Goal: Transaction & Acquisition: Obtain resource

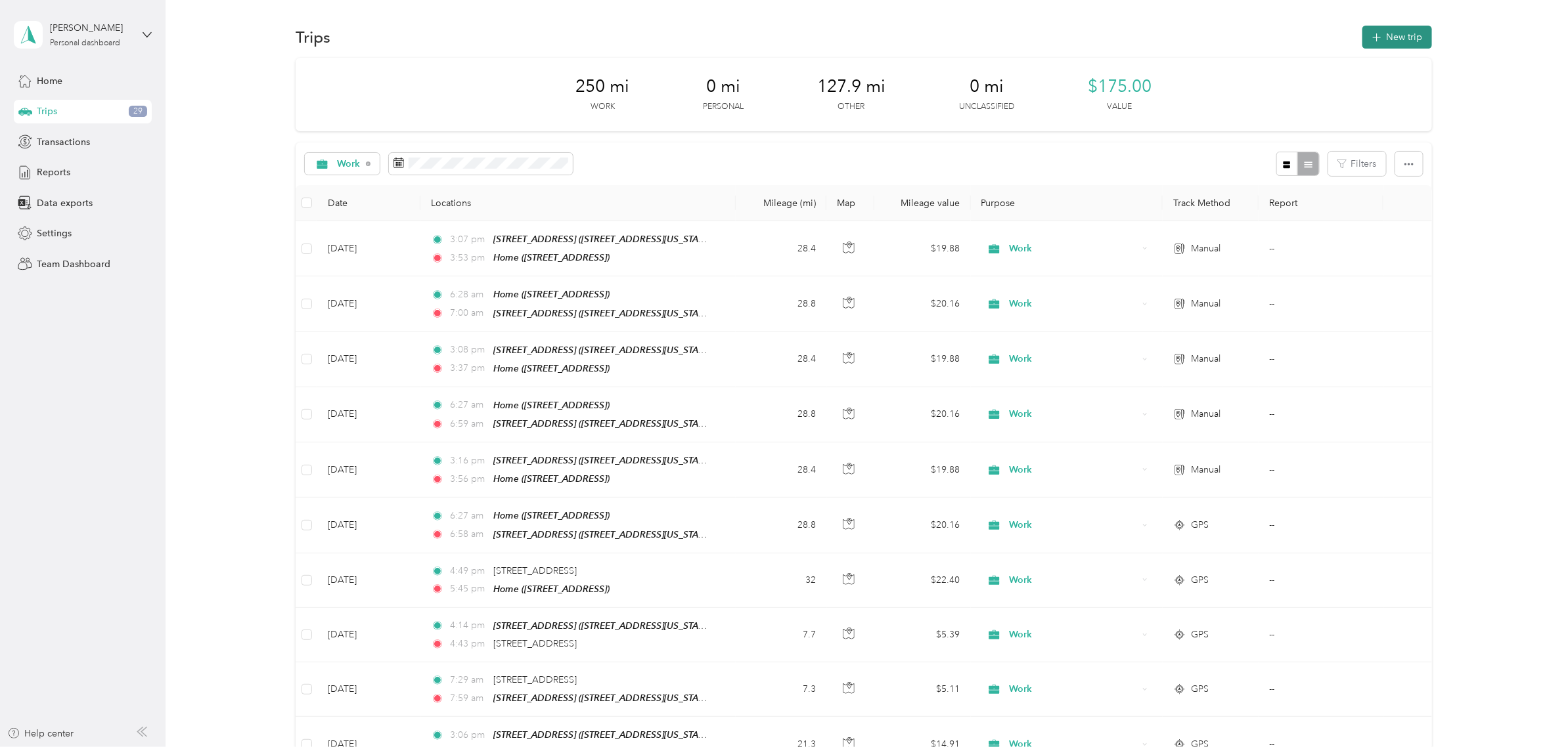
click at [1407, 38] on button "New trip" at bounding box center [1397, 37] width 70 height 23
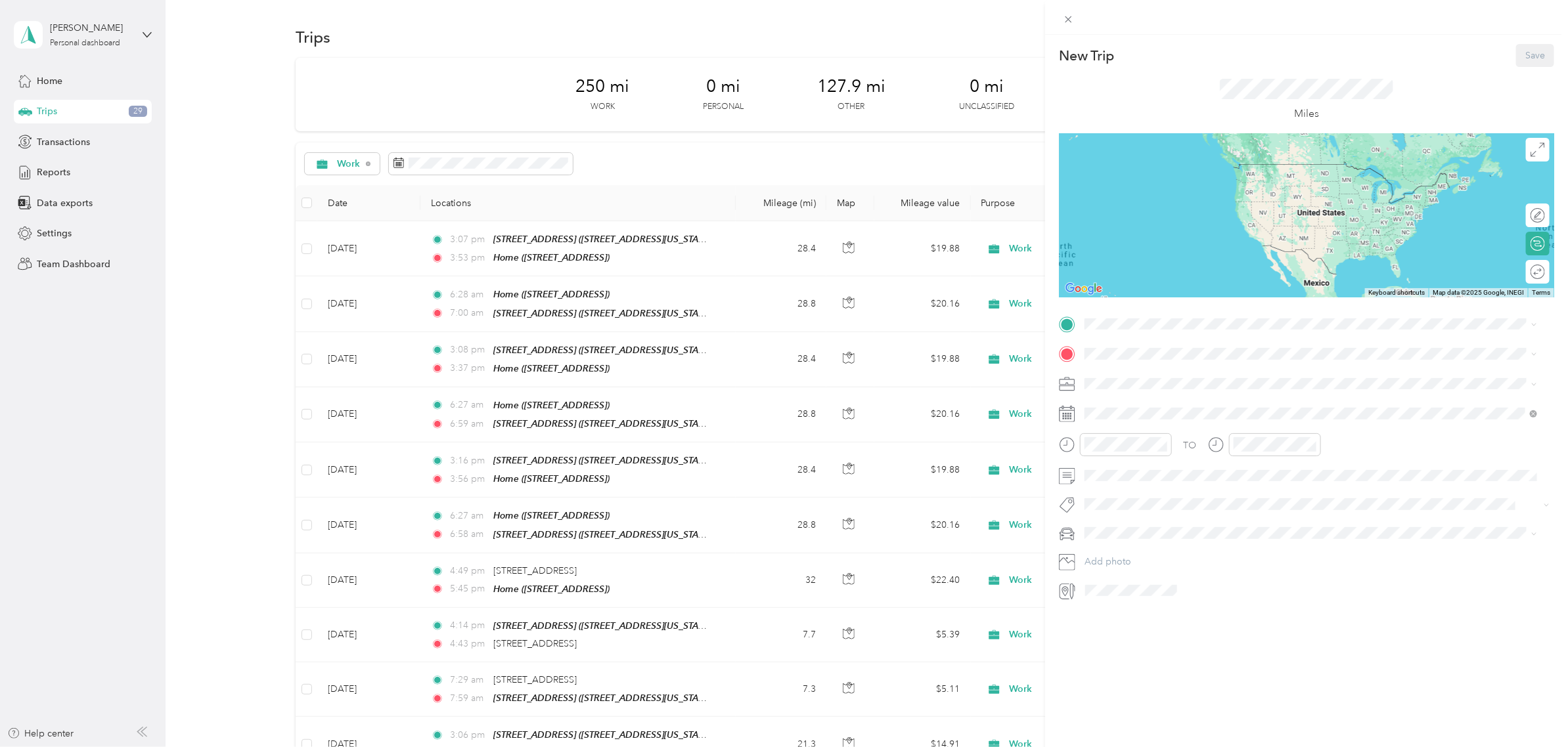
click at [227, 506] on div "New Trip Save This trip cannot be edited because it is either under review, app…" at bounding box center [784, 374] width 1568 height 747
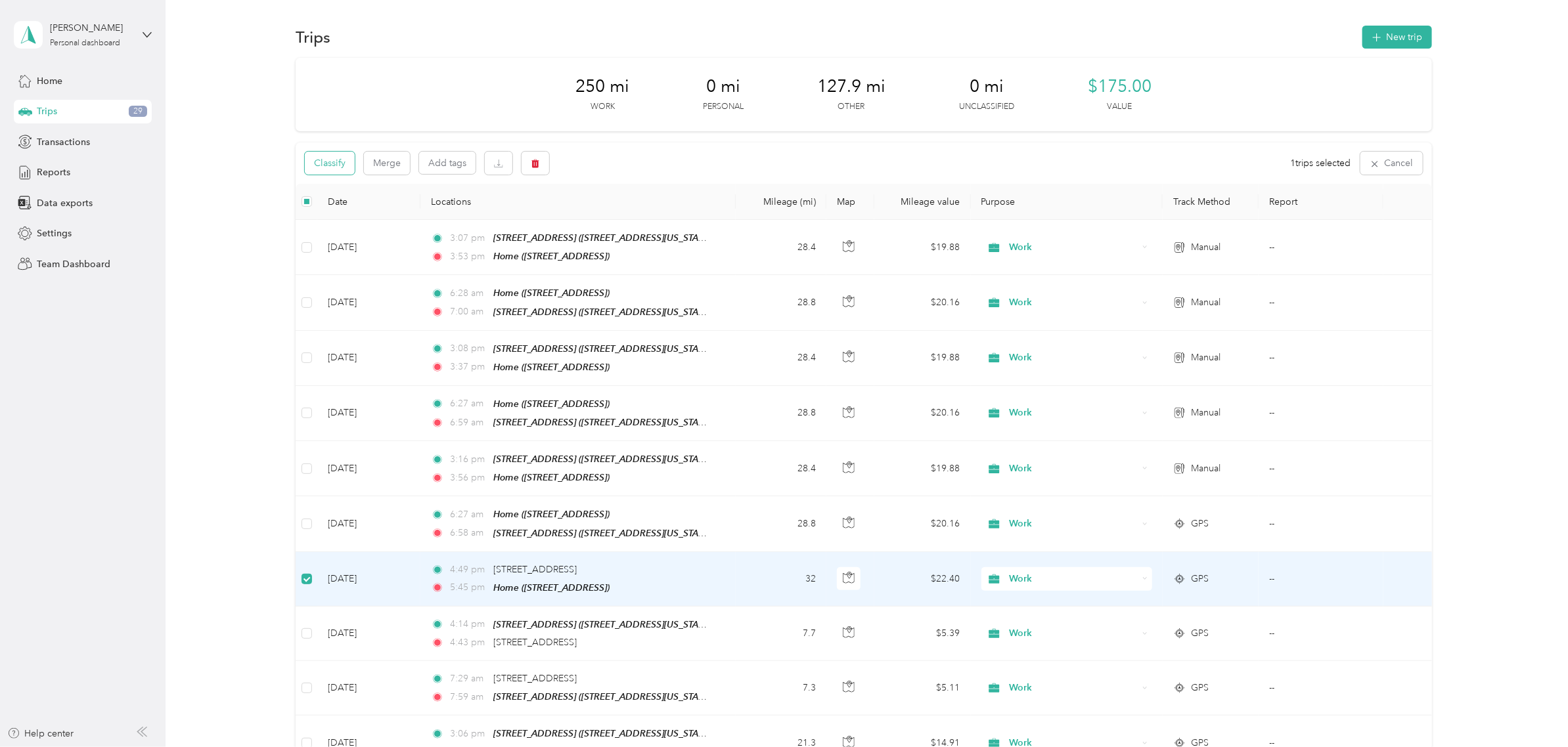
click at [337, 165] on button "Classify" at bounding box center [330, 163] width 50 height 23
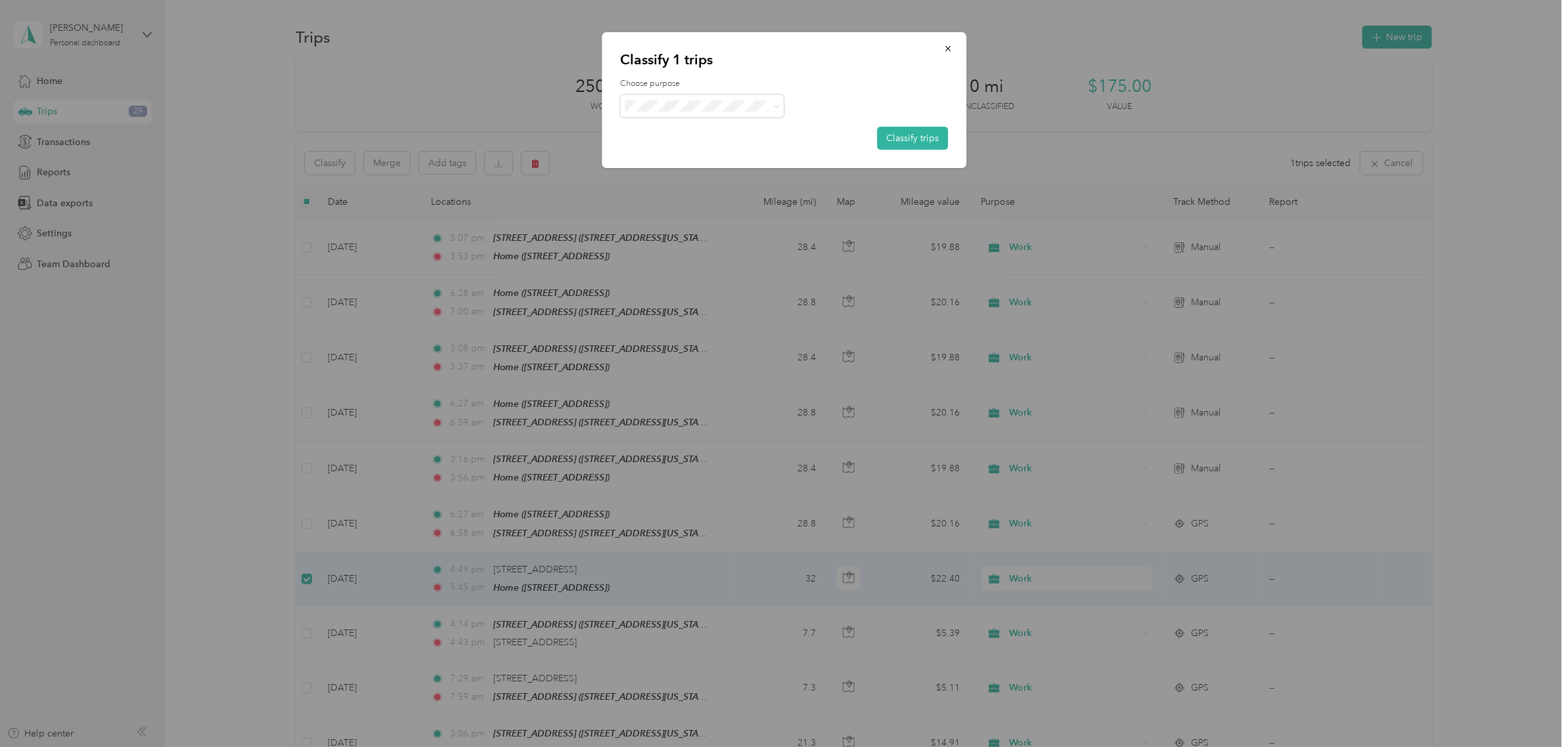
click at [754, 117] on div "Choose purpose Classify trips" at bounding box center [784, 113] width 327 height 71
click at [754, 113] on span at bounding box center [702, 106] width 164 height 23
click at [726, 166] on li "Other" at bounding box center [702, 176] width 164 height 23
click at [891, 136] on button "Classify trips" at bounding box center [912, 138] width 71 height 23
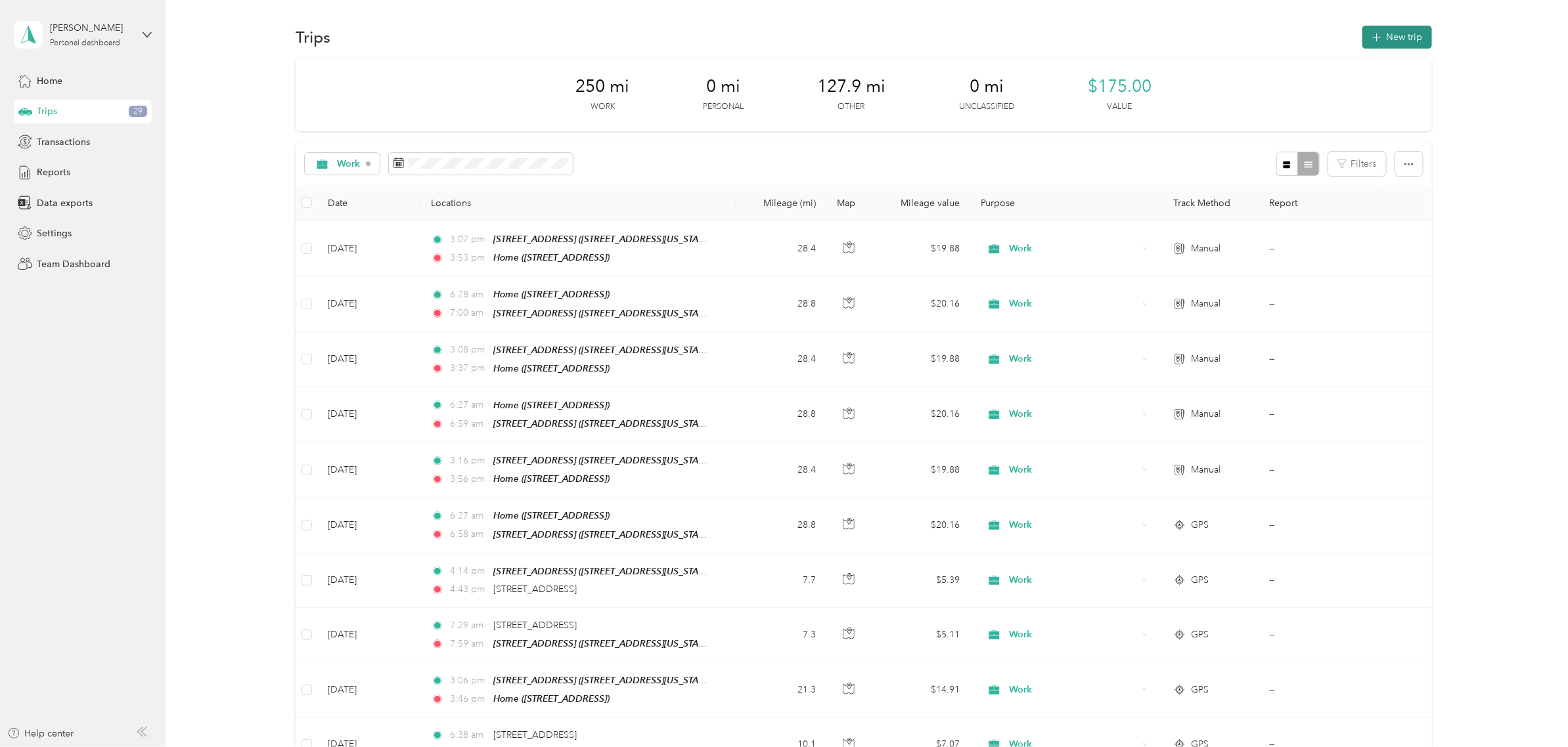
click at [1362, 41] on button "New trip" at bounding box center [1397, 37] width 70 height 23
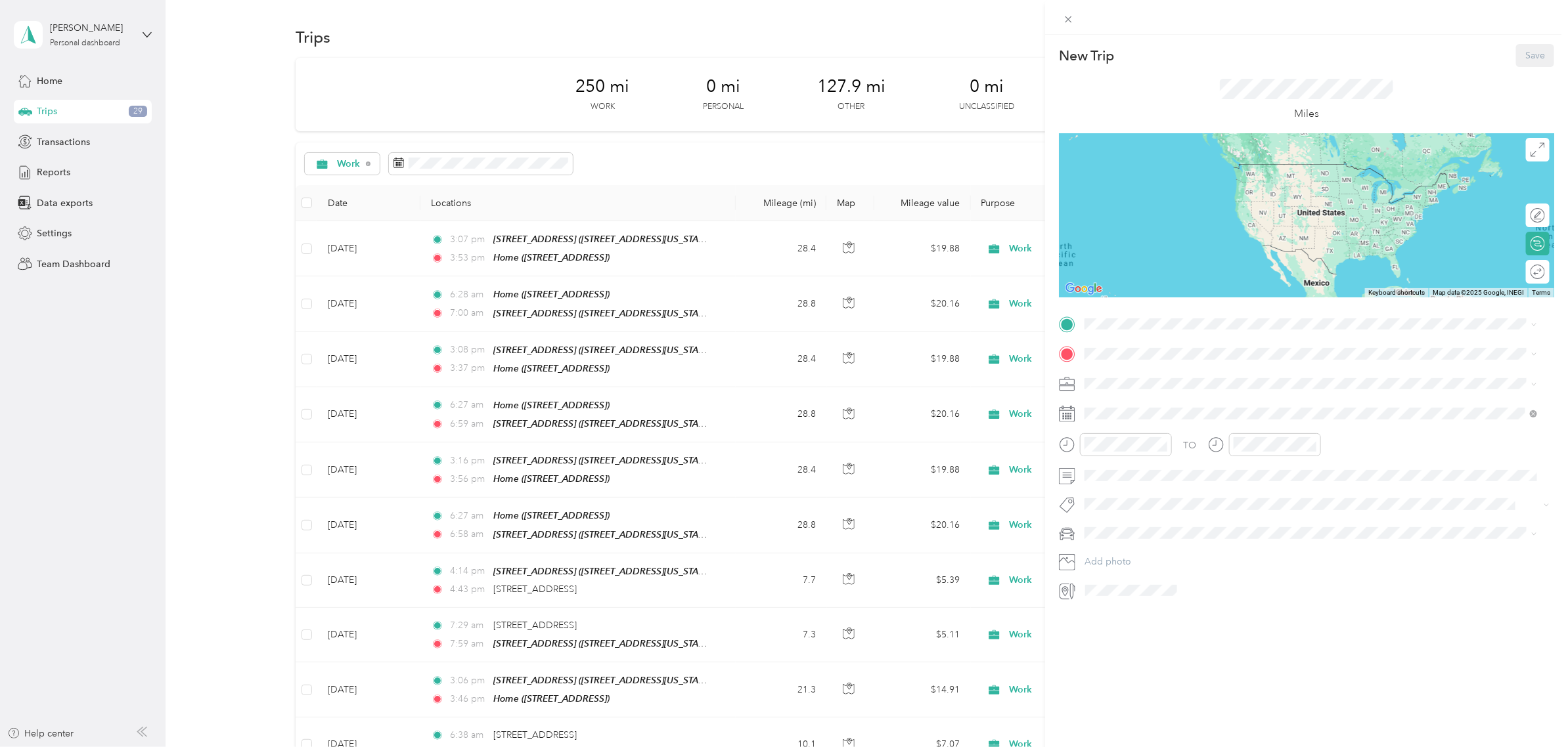
click at [1148, 382] on div "[STREET_ADDRESS][GEOGRAPHIC_DATA][STREET_ADDRESS][US_STATE][GEOGRAPHIC_DATA]" at bounding box center [1175, 378] width 131 height 28
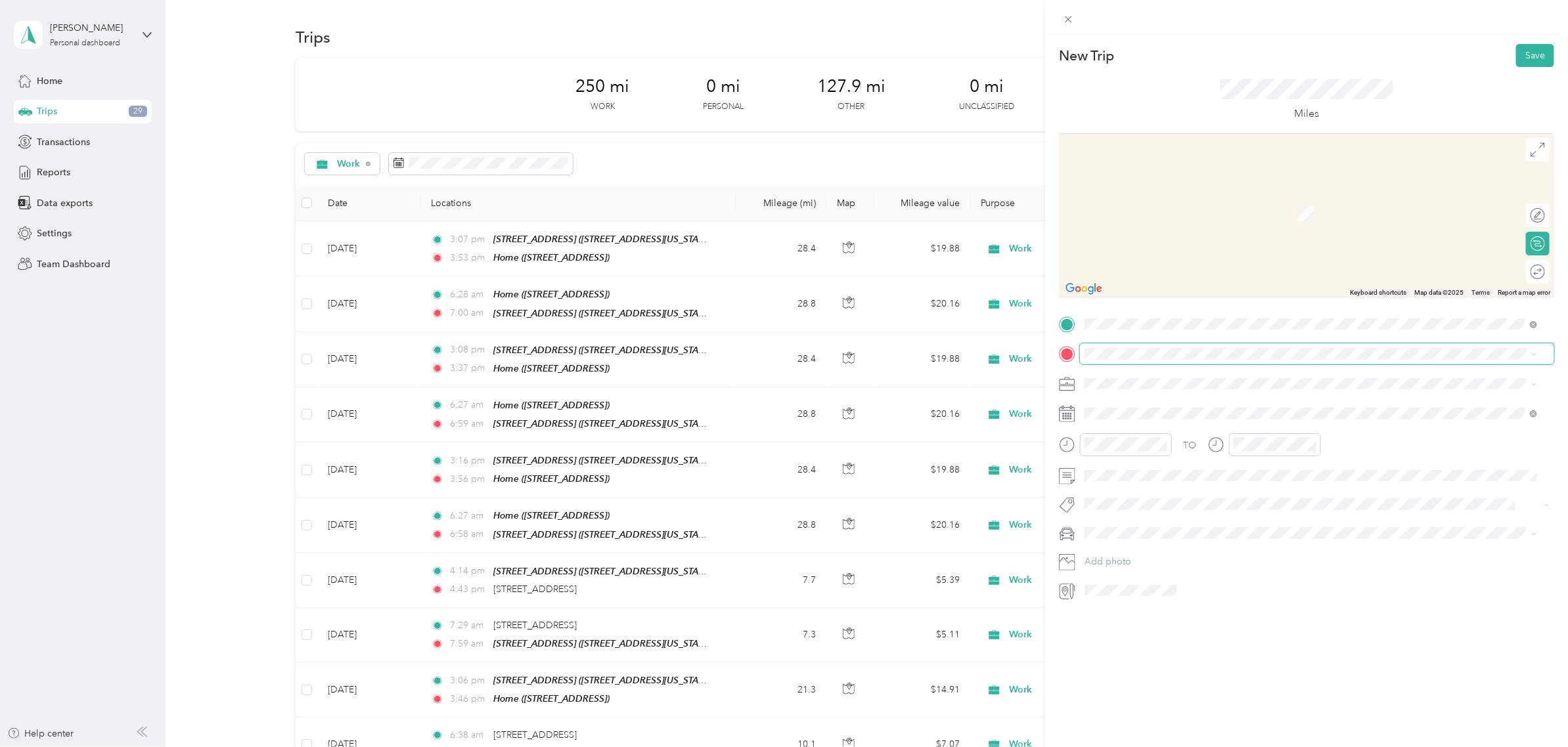
click at [1146, 360] on span at bounding box center [1316, 354] width 474 height 21
click at [1153, 446] on div "Home" at bounding box center [1151, 447] width 83 height 12
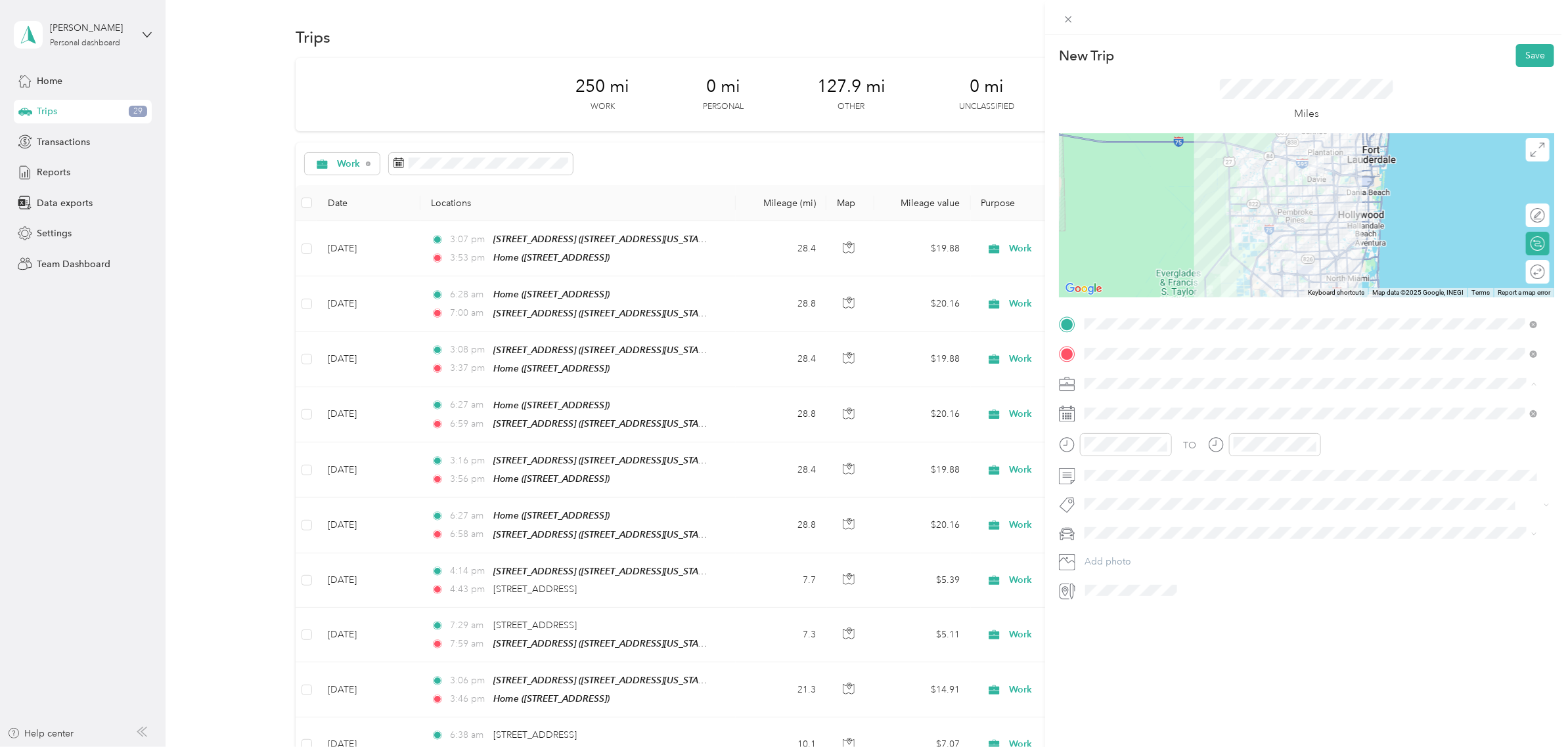
click at [1124, 403] on div "Work" at bounding box center [1311, 407] width 443 height 14
click at [1263, 241] on div at bounding box center [1305, 216] width 495 height 164
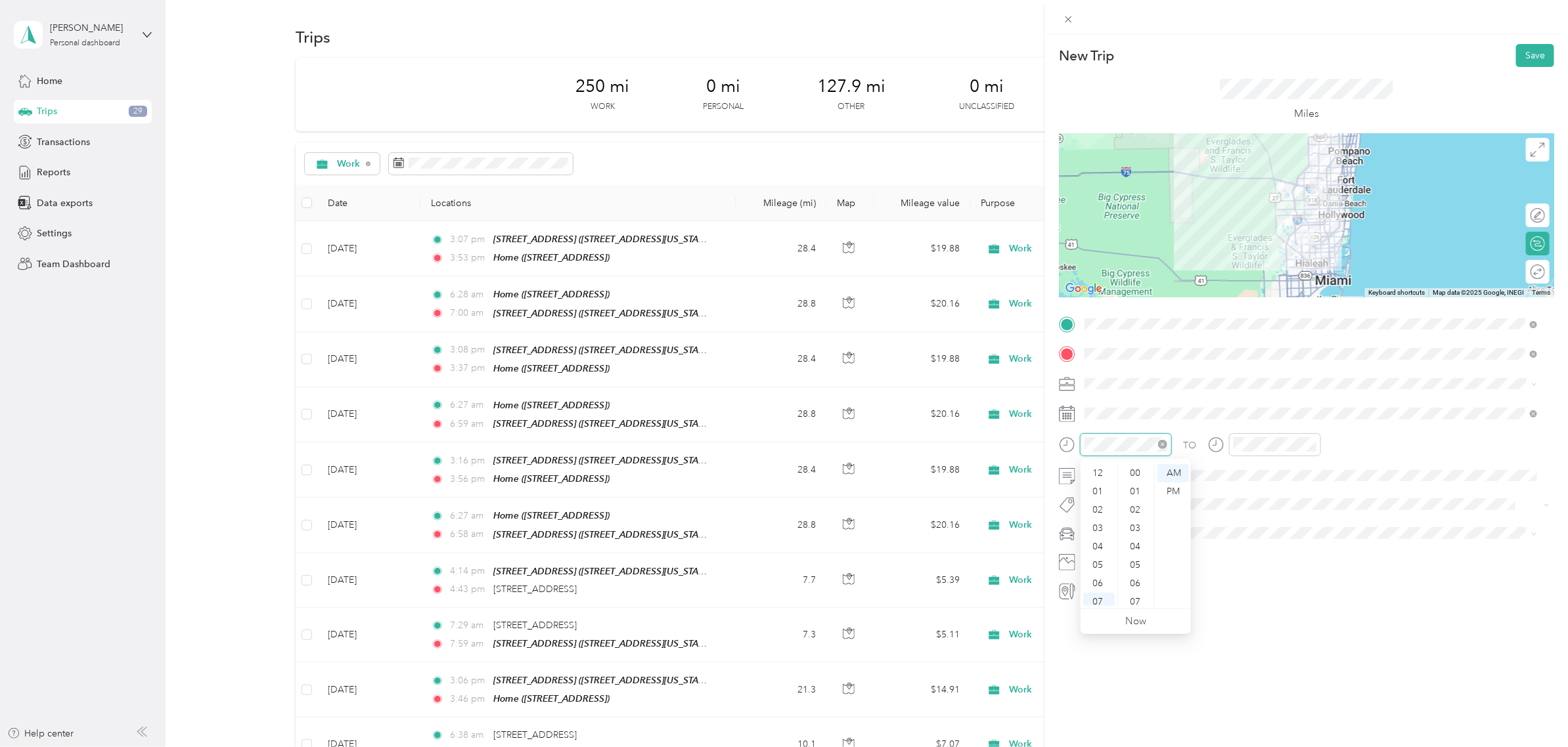
scroll to position [79, 0]
click at [1104, 466] on div "04" at bounding box center [1098, 467] width 32 height 19
click at [1169, 494] on div "PM" at bounding box center [1173, 492] width 32 height 19
click at [1136, 501] on div "14" at bounding box center [1136, 502] width 32 height 19
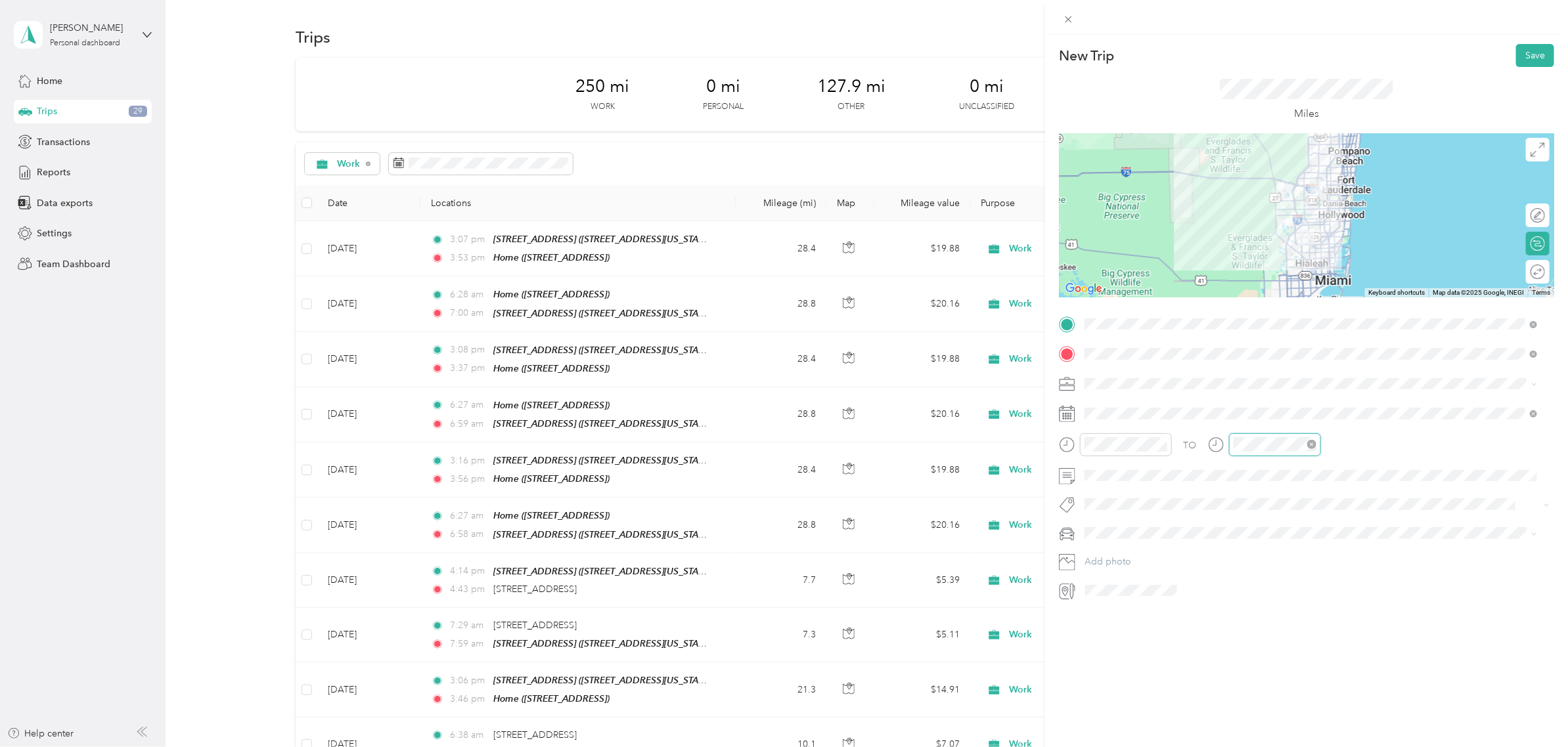
scroll to position [147, 0]
click at [1245, 467] on div "04" at bounding box center [1247, 467] width 32 height 19
click at [1323, 490] on div "PM" at bounding box center [1321, 492] width 32 height 19
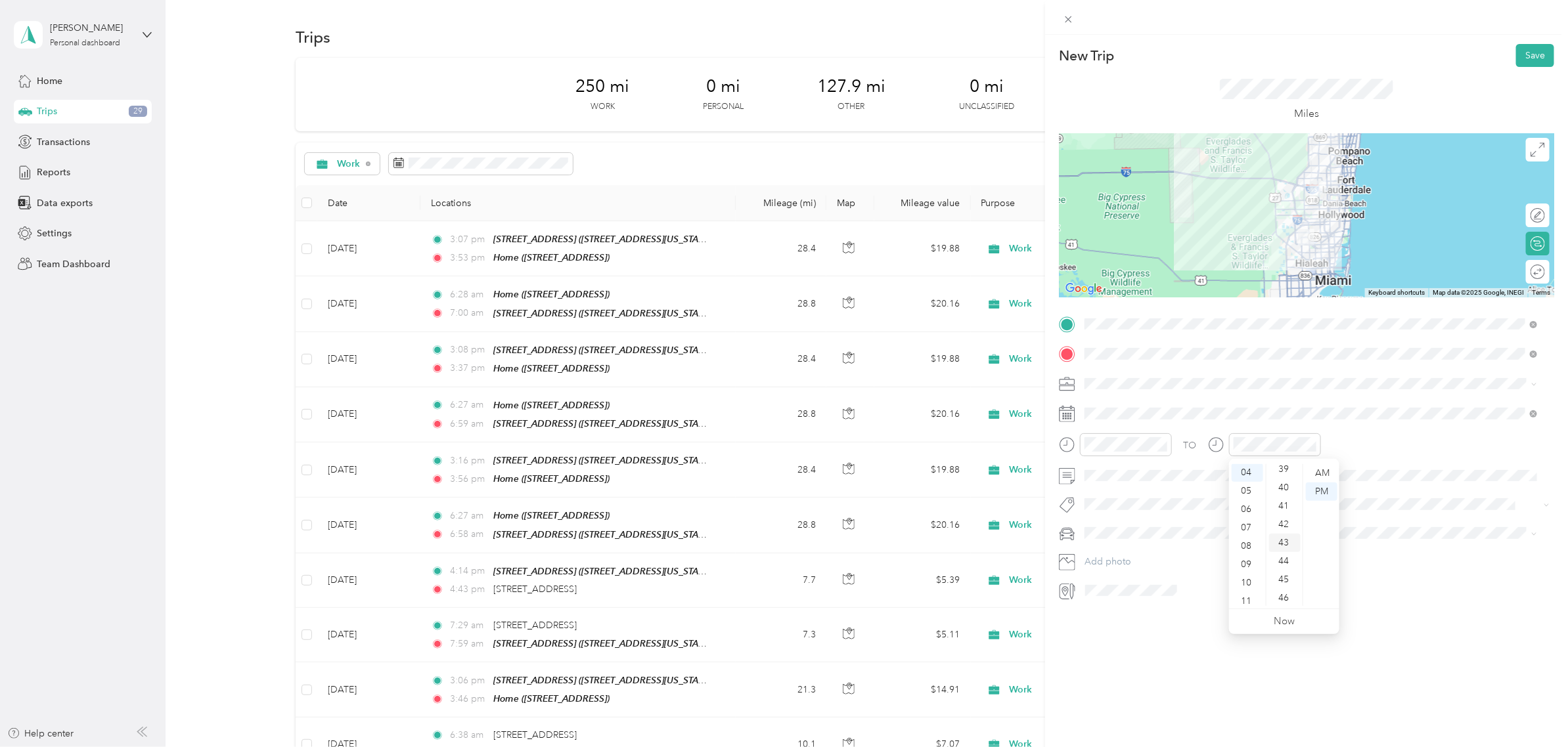
click at [1284, 539] on div "43" at bounding box center [1284, 543] width 32 height 19
click at [1411, 435] on div "TO" at bounding box center [1305, 450] width 495 height 32
click at [1115, 486] on icon at bounding box center [1117, 489] width 6 height 12
click at [1148, 616] on div "26" at bounding box center [1146, 616] width 17 height 16
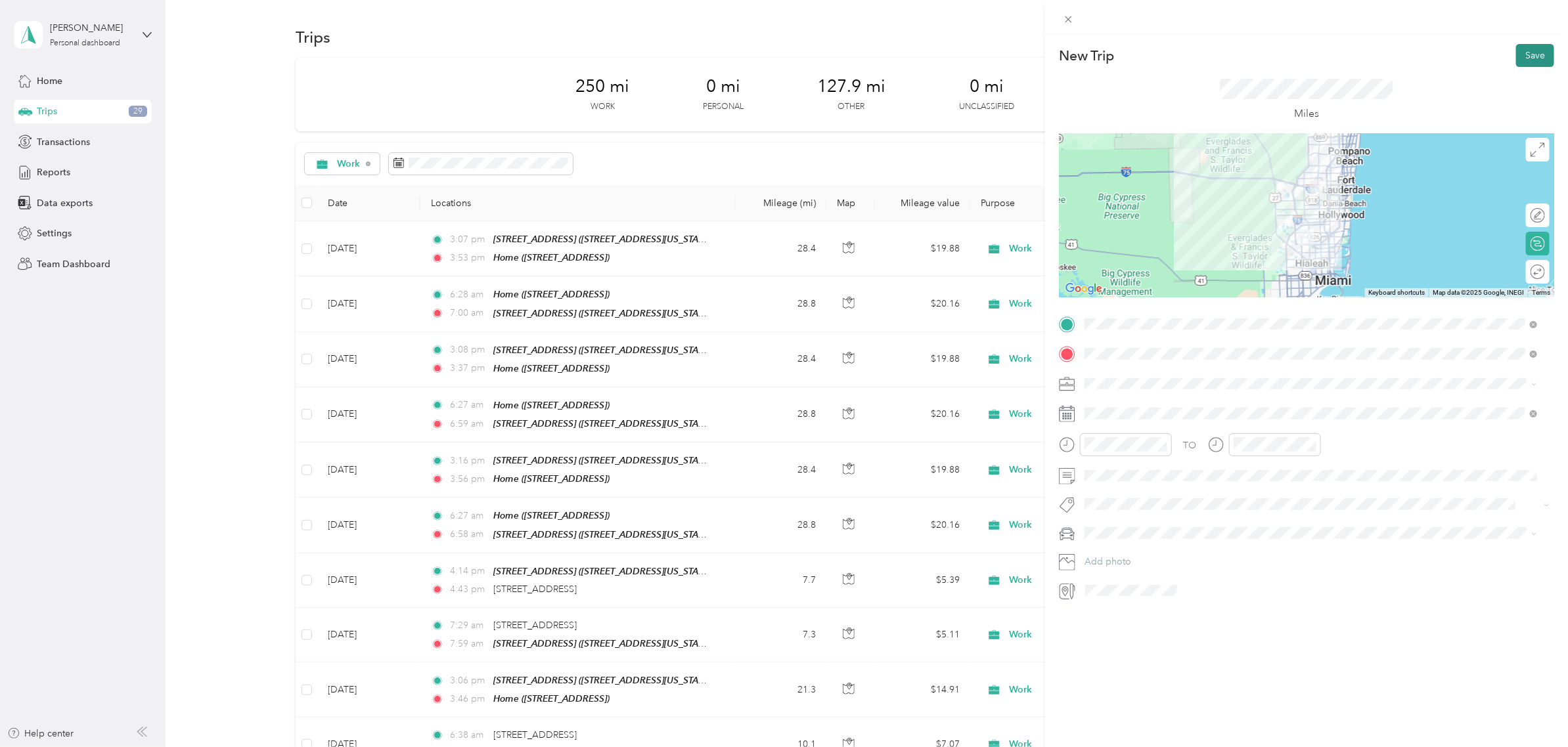
click at [1515, 54] on button "Save" at bounding box center [1534, 55] width 38 height 23
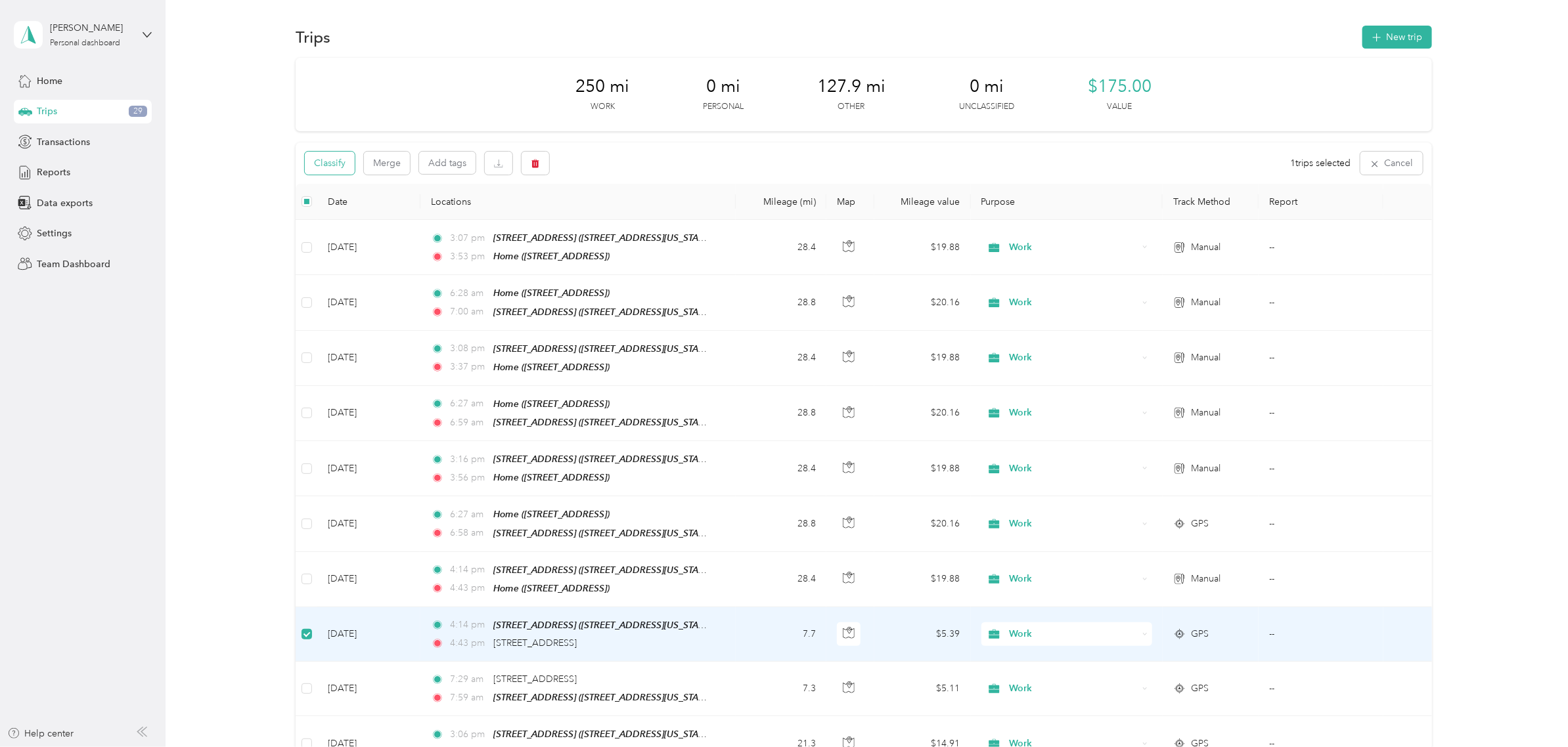
click at [317, 164] on button "Classify" at bounding box center [330, 163] width 50 height 23
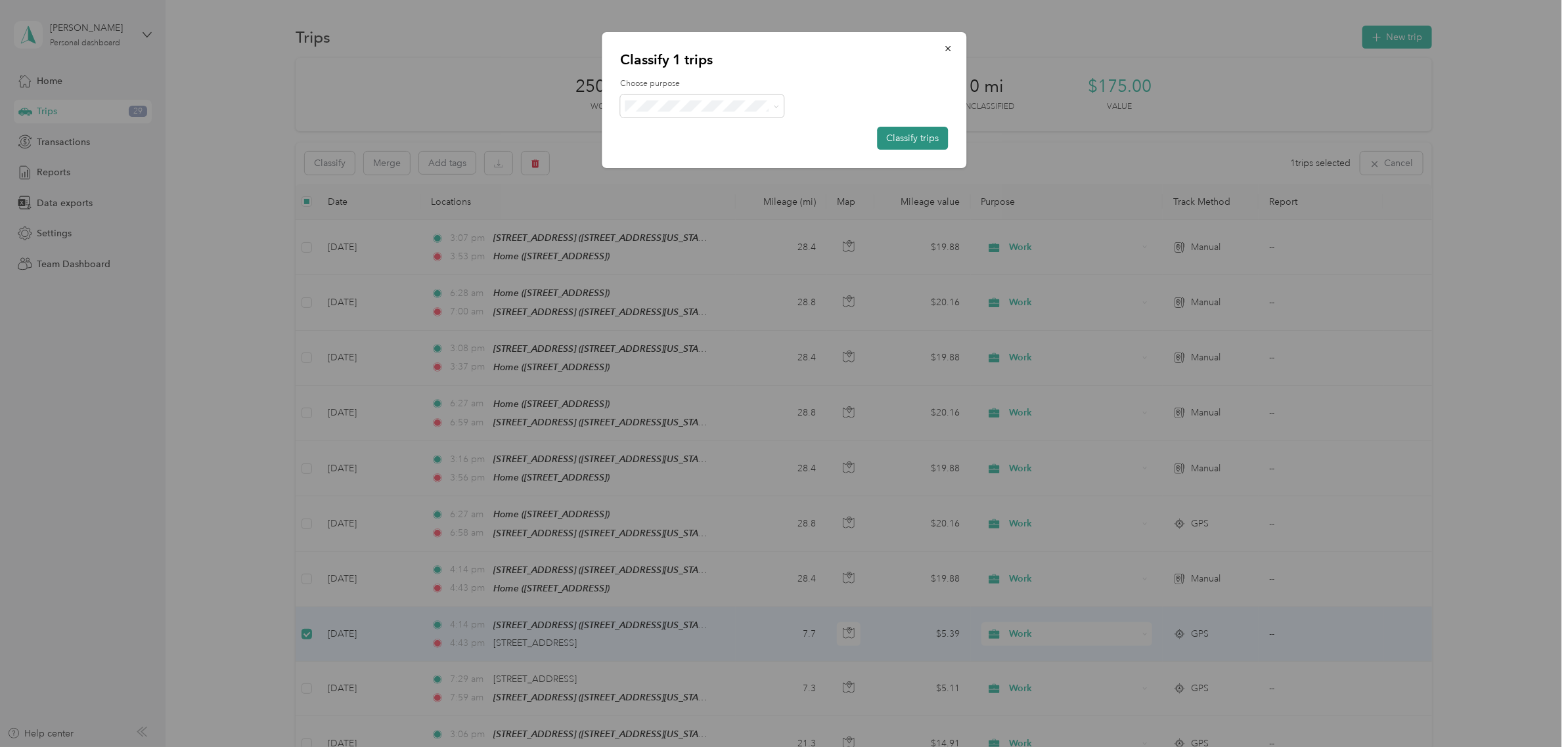
drag, startPoint x: 889, startPoint y: 133, endPoint x: 883, endPoint y: 140, distance: 9.2
click at [890, 133] on button "Classify trips" at bounding box center [912, 138] width 71 height 23
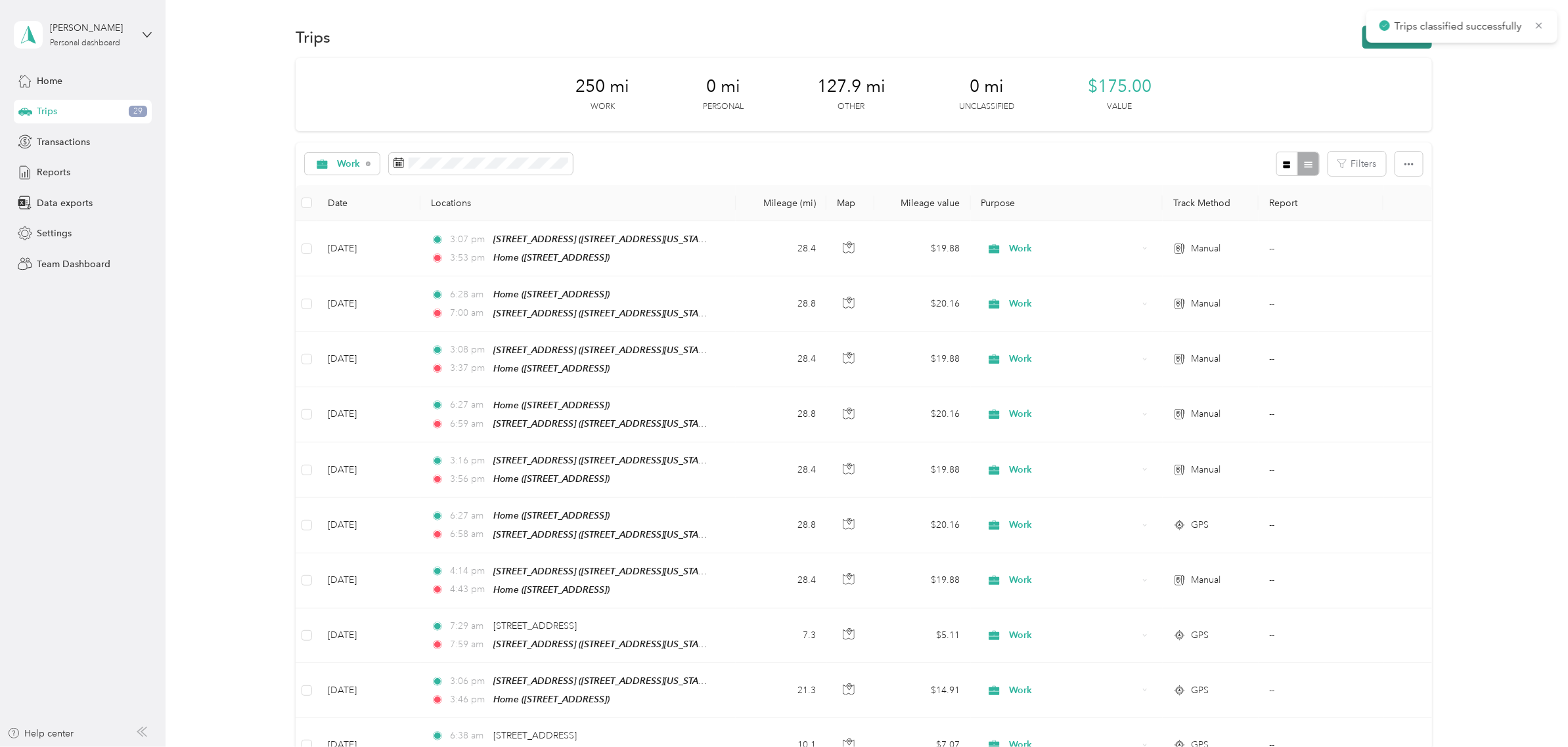
click at [1362, 32] on button "New trip" at bounding box center [1397, 37] width 70 height 23
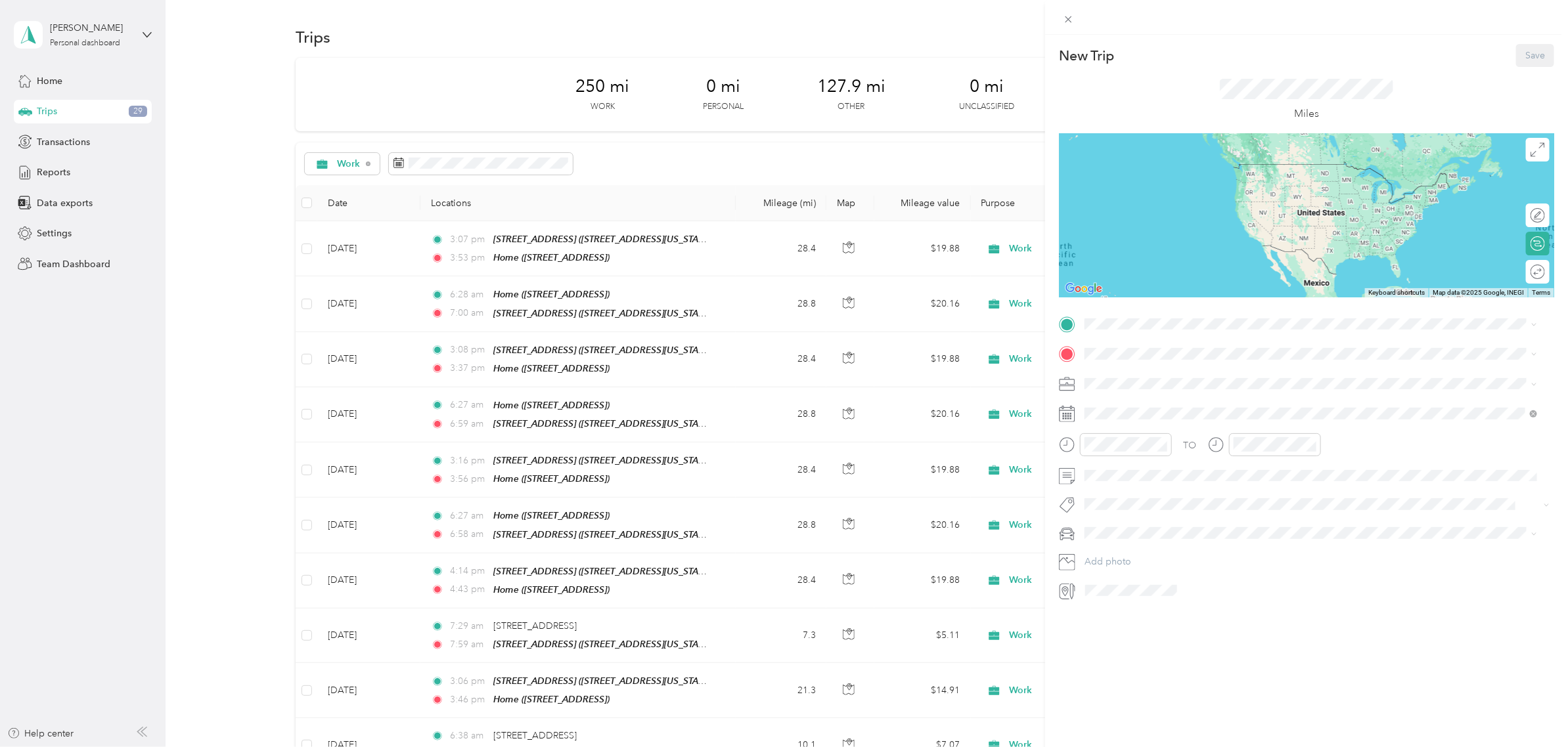
drag, startPoint x: 1136, startPoint y: 421, endPoint x: 1148, endPoint y: 379, distance: 43.7
click at [1136, 420] on div "Home [STREET_ADDRESS]" at bounding box center [1151, 418] width 83 height 28
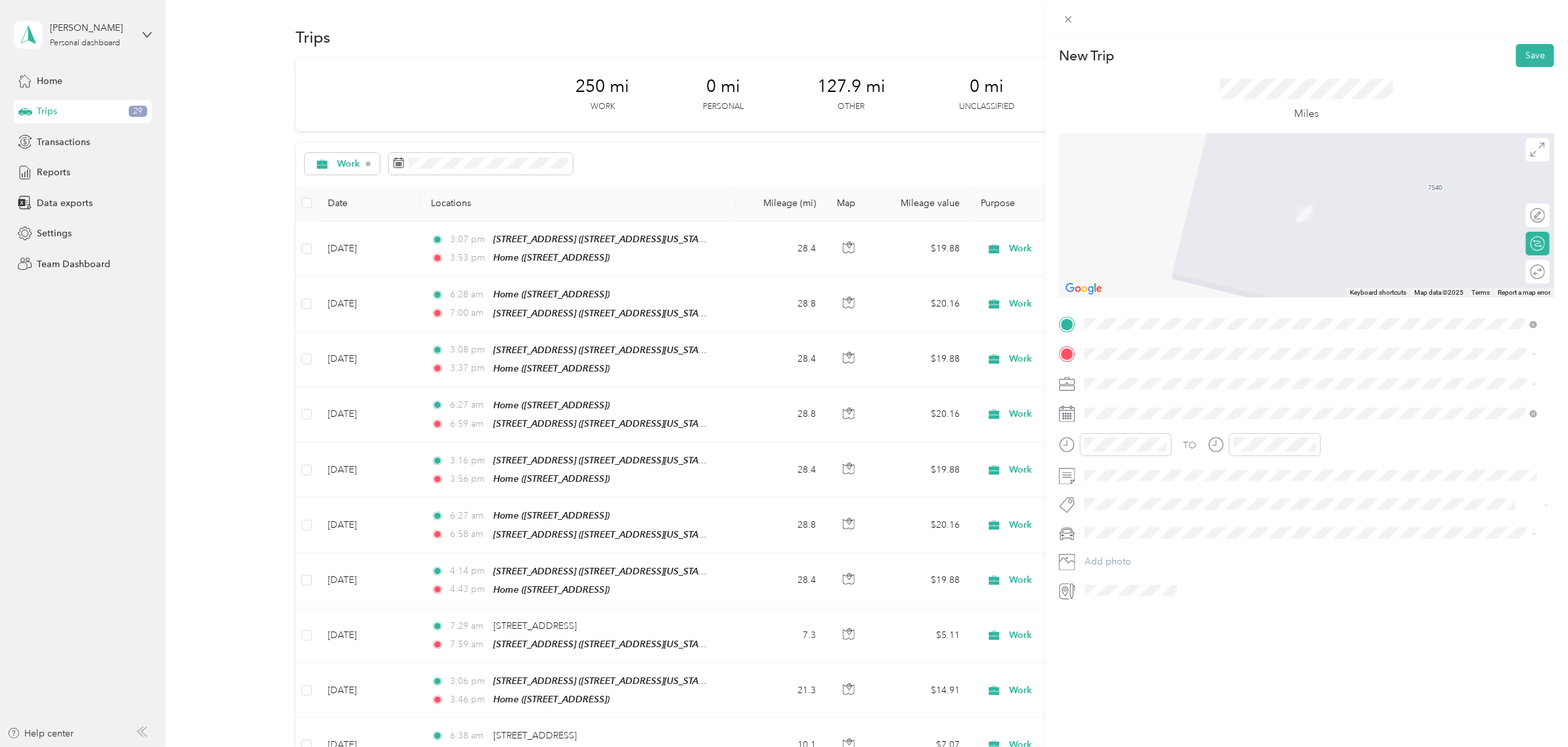
click at [1142, 409] on div "[STREET_ADDRESS][GEOGRAPHIC_DATA][STREET_ADDRESS][US_STATE][GEOGRAPHIC_DATA]" at bounding box center [1175, 414] width 131 height 28
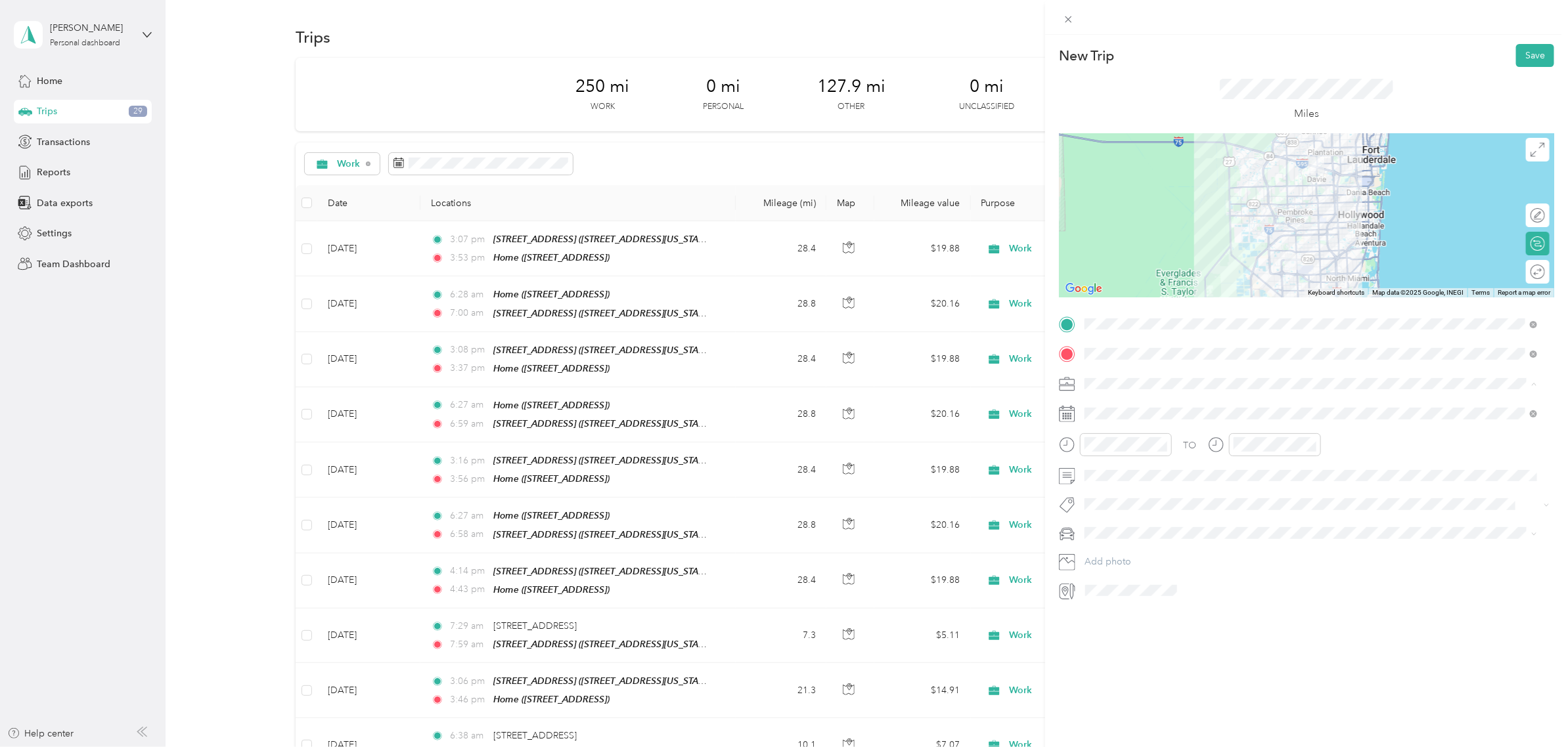
click at [1143, 411] on li "Work" at bounding box center [1311, 407] width 462 height 23
click at [1262, 247] on div at bounding box center [1305, 216] width 495 height 164
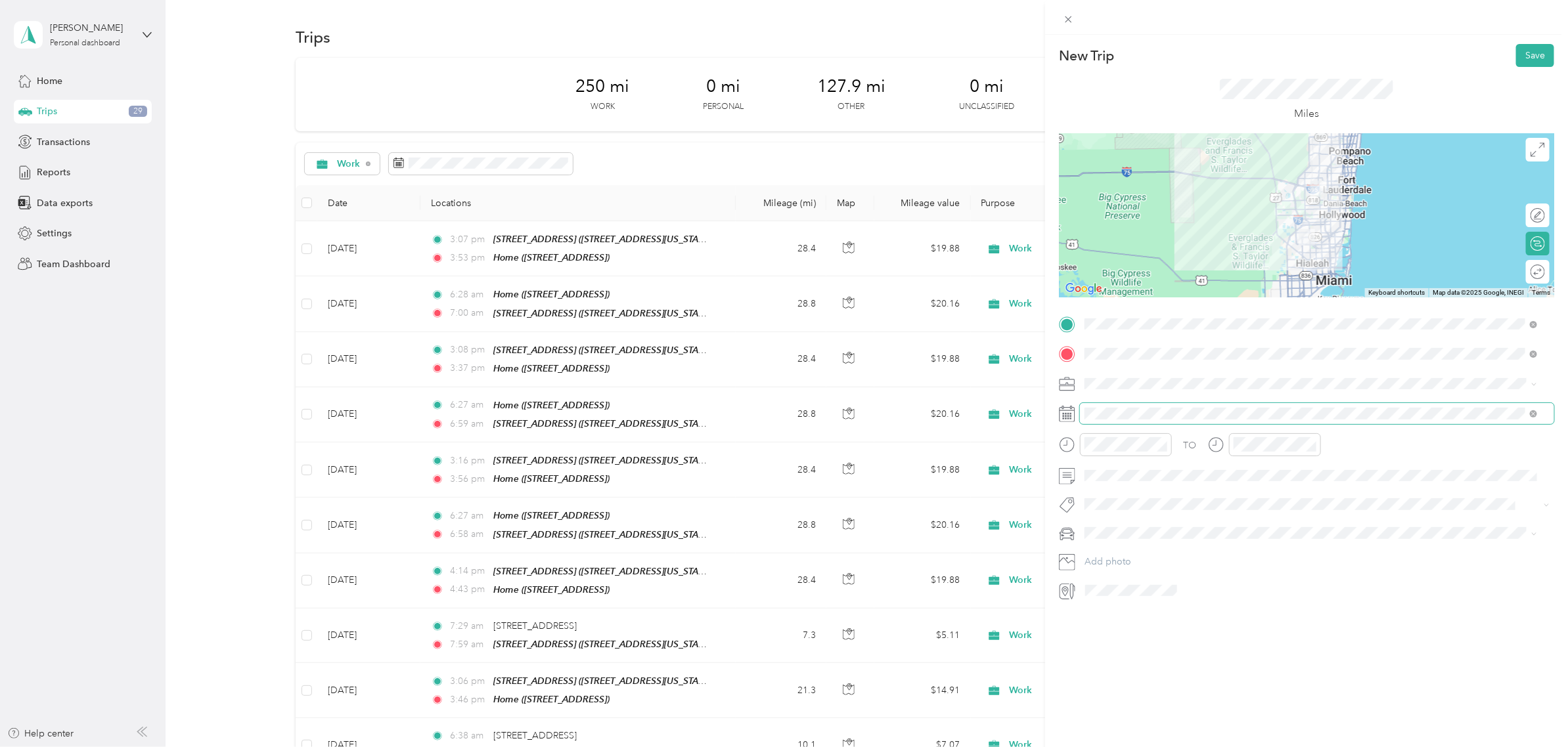
click at [1124, 406] on span at bounding box center [1316, 414] width 474 height 21
click at [1117, 489] on icon at bounding box center [1117, 488] width 13 height 13
click at [1147, 615] on div "26" at bounding box center [1146, 616] width 17 height 16
click at [1133, 494] on div "29" at bounding box center [1136, 494] width 32 height 19
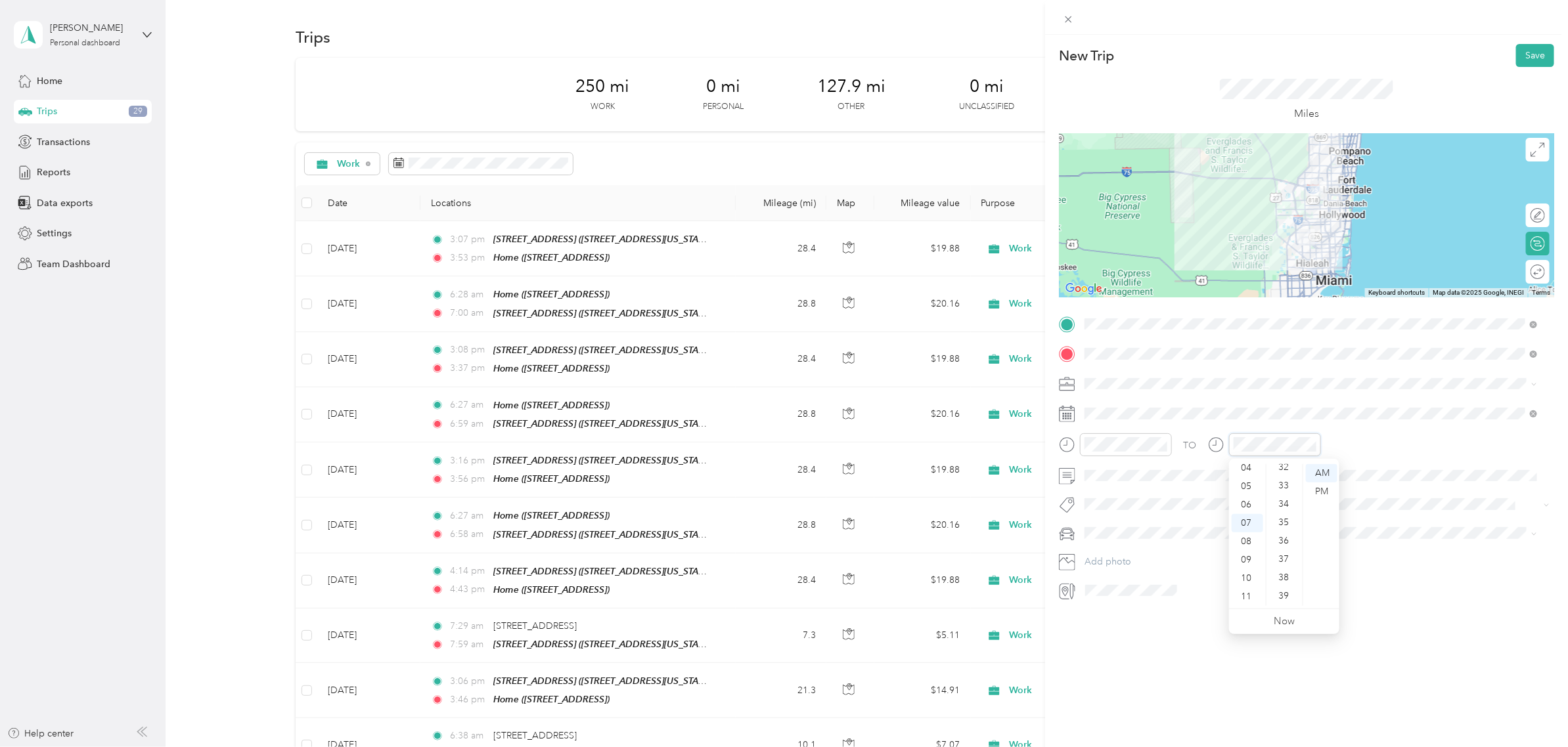
scroll to position [960, 0]
click at [1283, 594] on div "59" at bounding box center [1284, 598] width 32 height 19
click at [1515, 46] on button "Save" at bounding box center [1534, 55] width 38 height 23
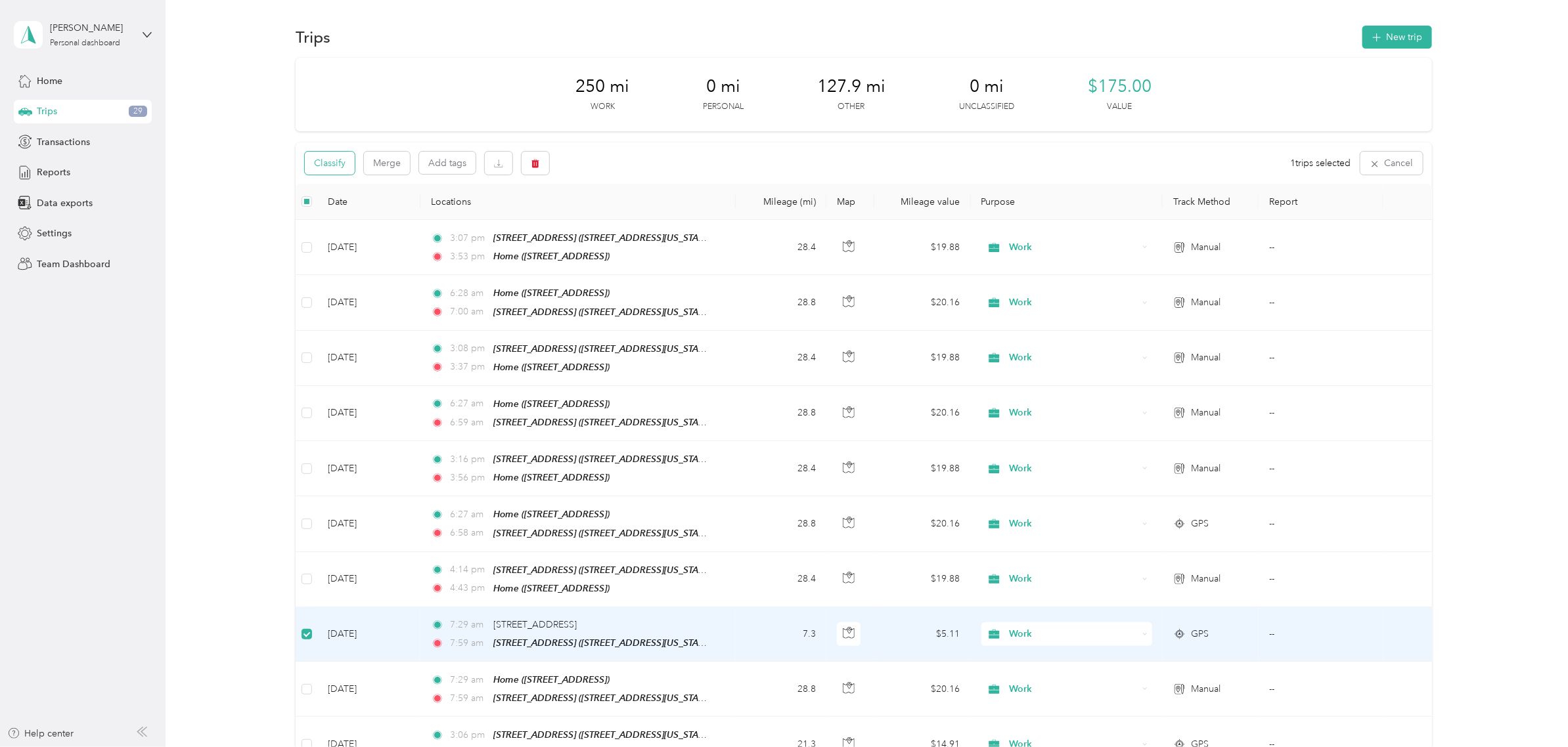
click at [339, 161] on button "Classify" at bounding box center [330, 163] width 50 height 23
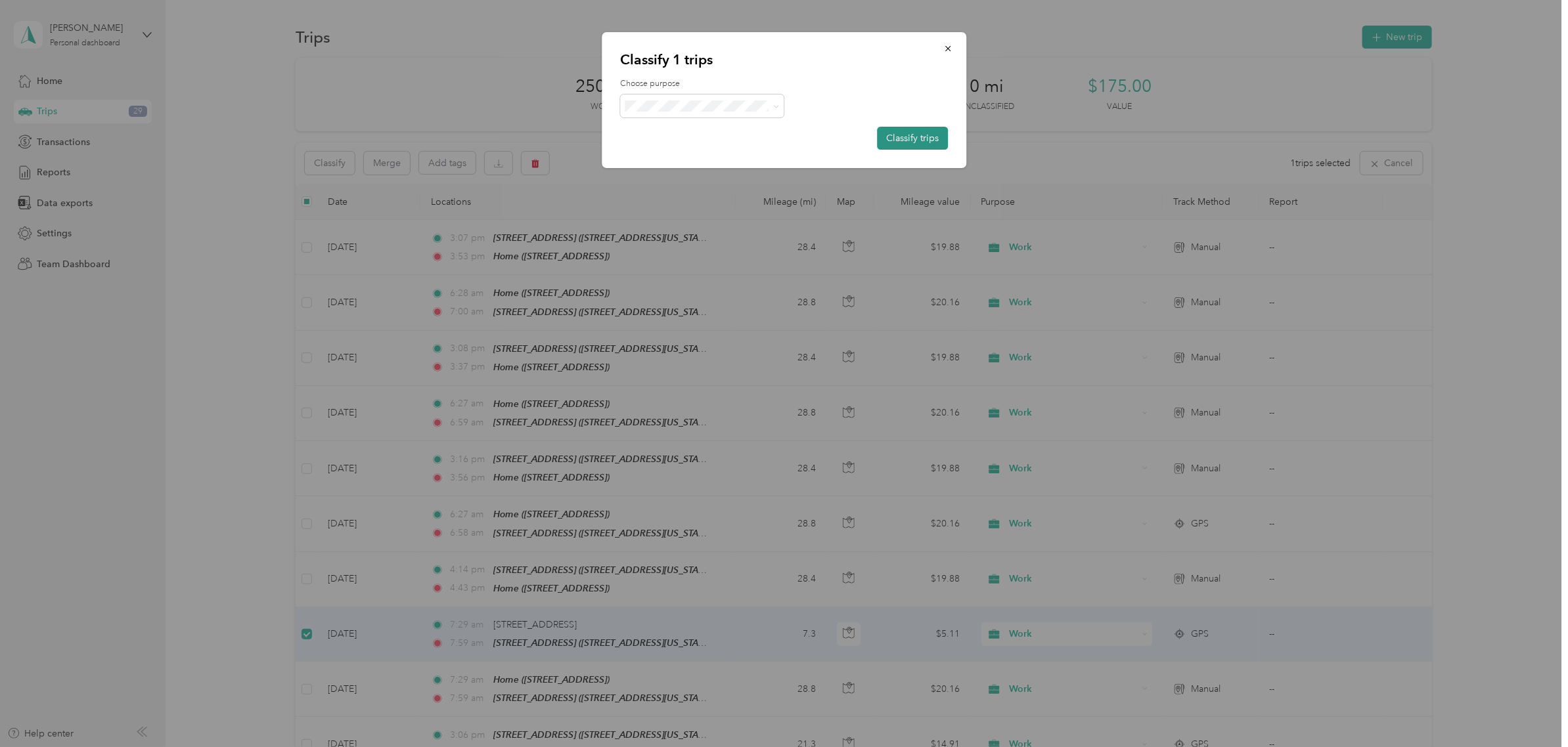
click at [927, 138] on button "Classify trips" at bounding box center [912, 138] width 71 height 23
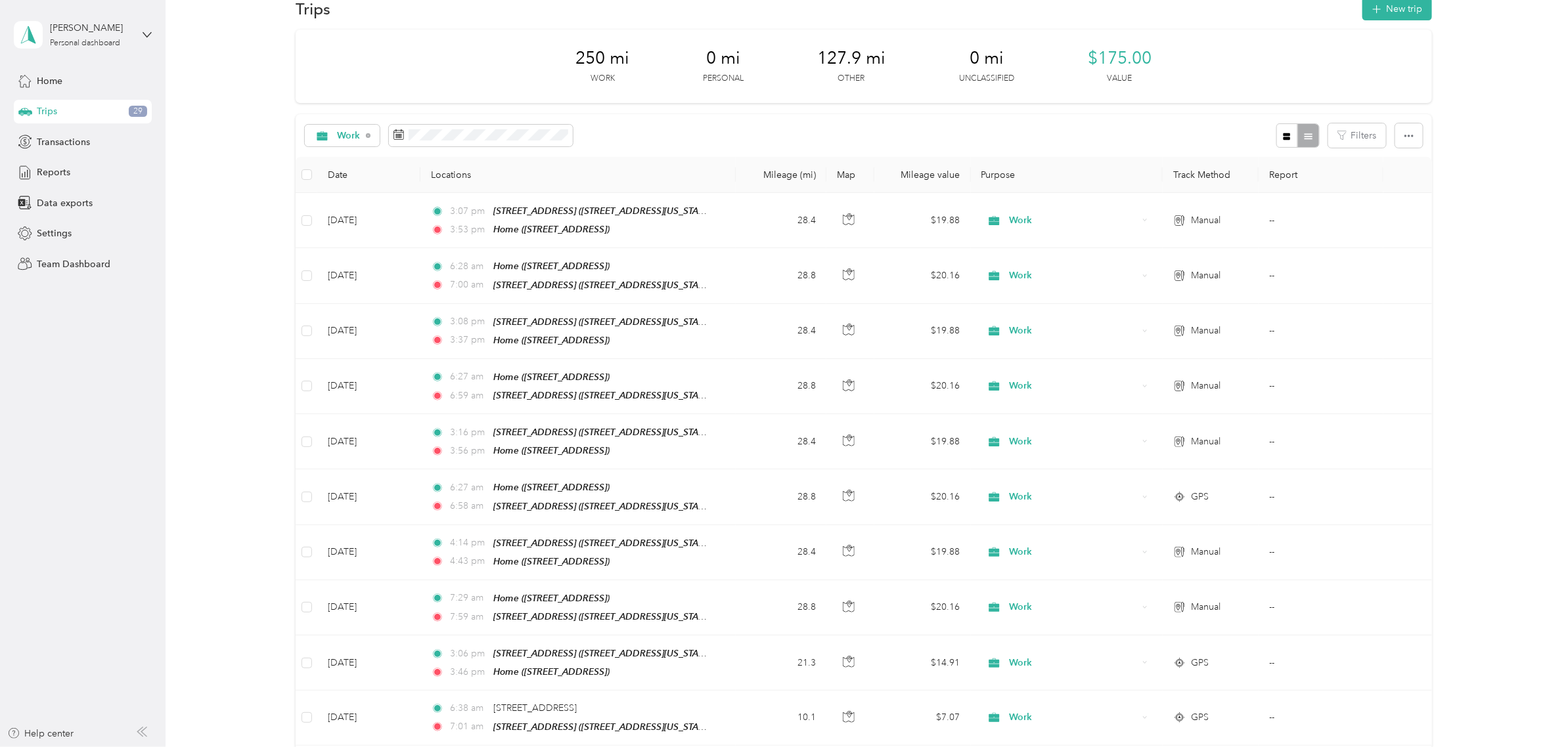
scroll to position [0, 0]
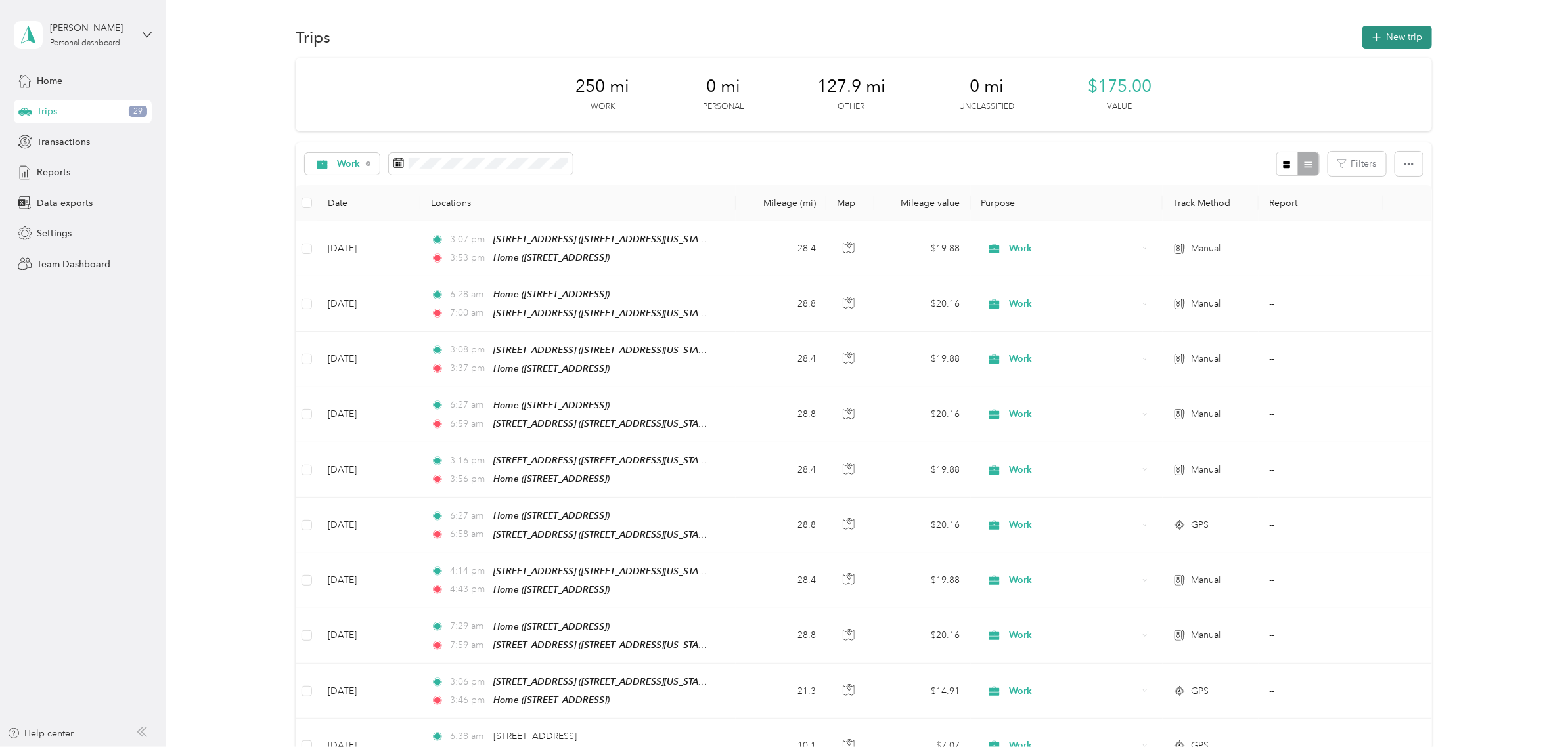
click at [1412, 36] on button "New trip" at bounding box center [1397, 37] width 70 height 23
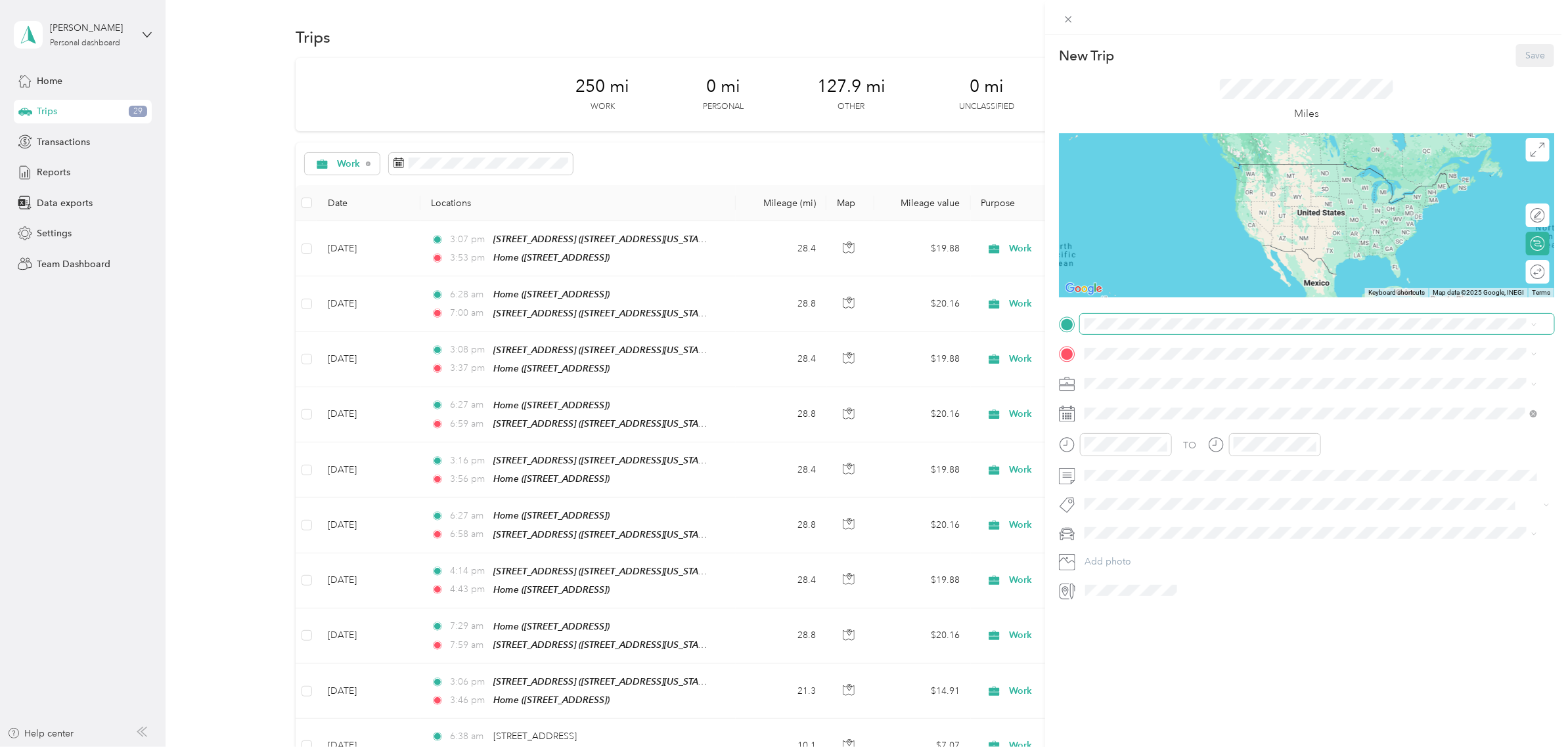
click at [1145, 330] on span at bounding box center [1316, 324] width 474 height 21
click at [1166, 389] on span "[STREET_ADDRESS][US_STATE]" at bounding box center [1175, 391] width 131 height 11
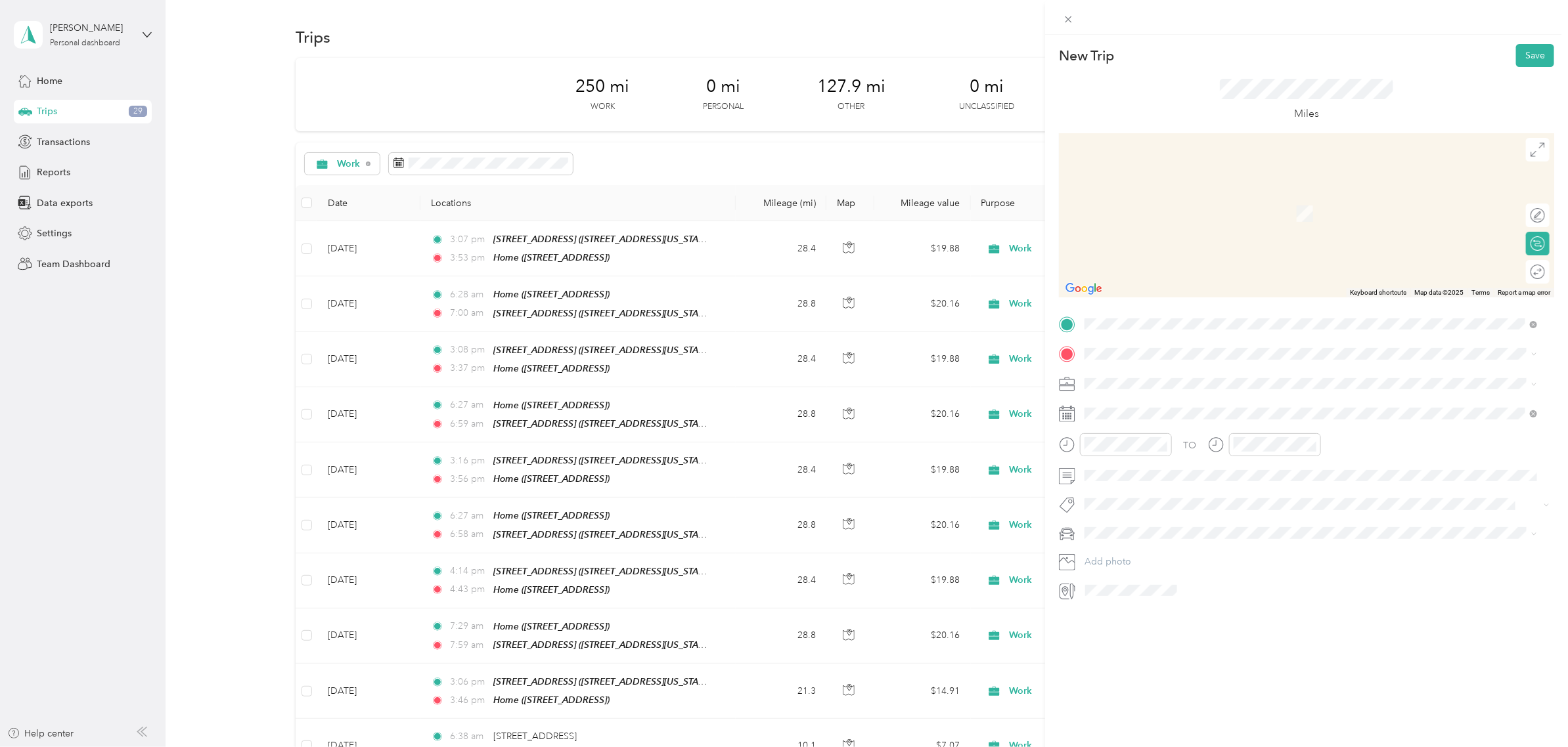
click at [1156, 441] on div "Home" at bounding box center [1151, 446] width 83 height 12
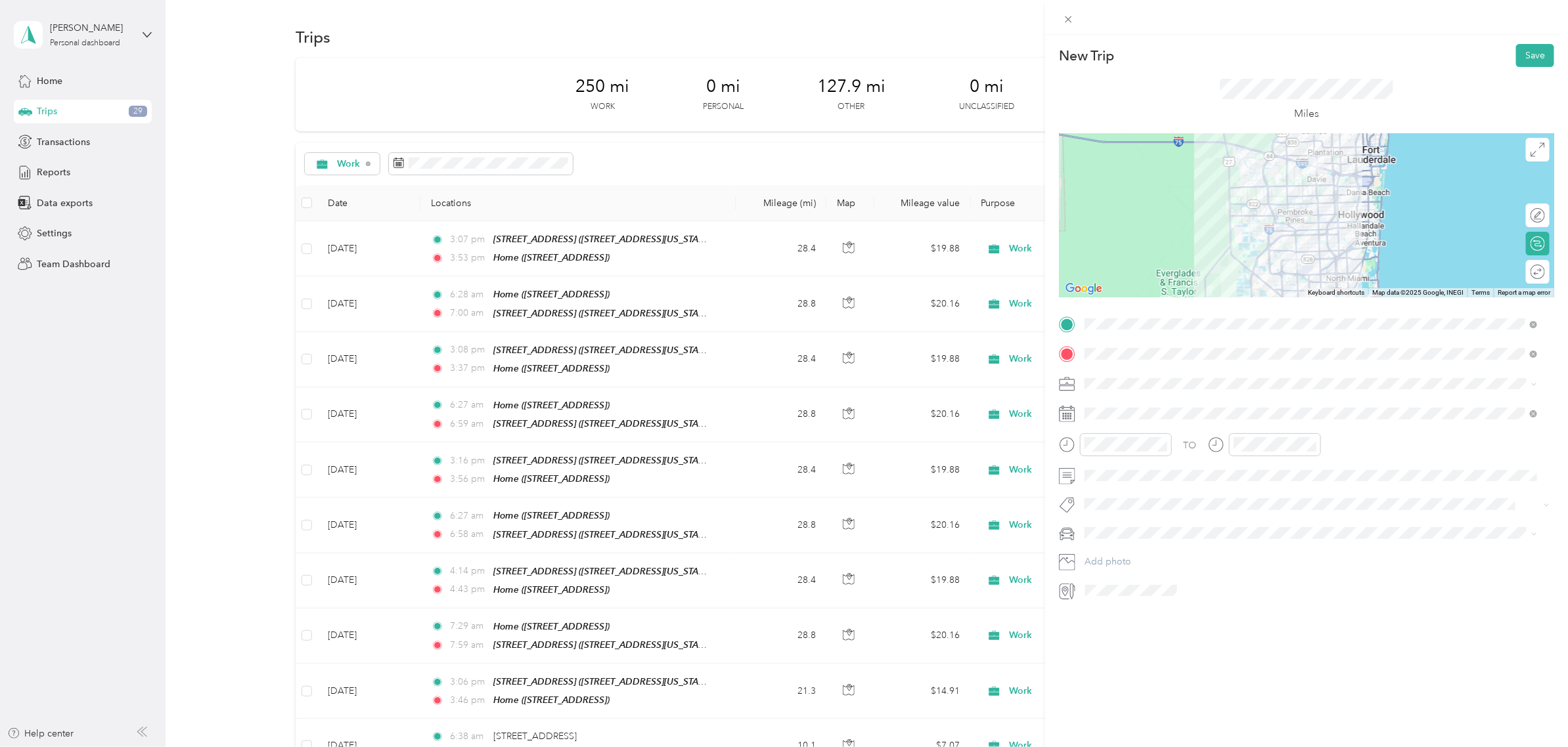
click at [1263, 194] on div at bounding box center [1305, 216] width 495 height 164
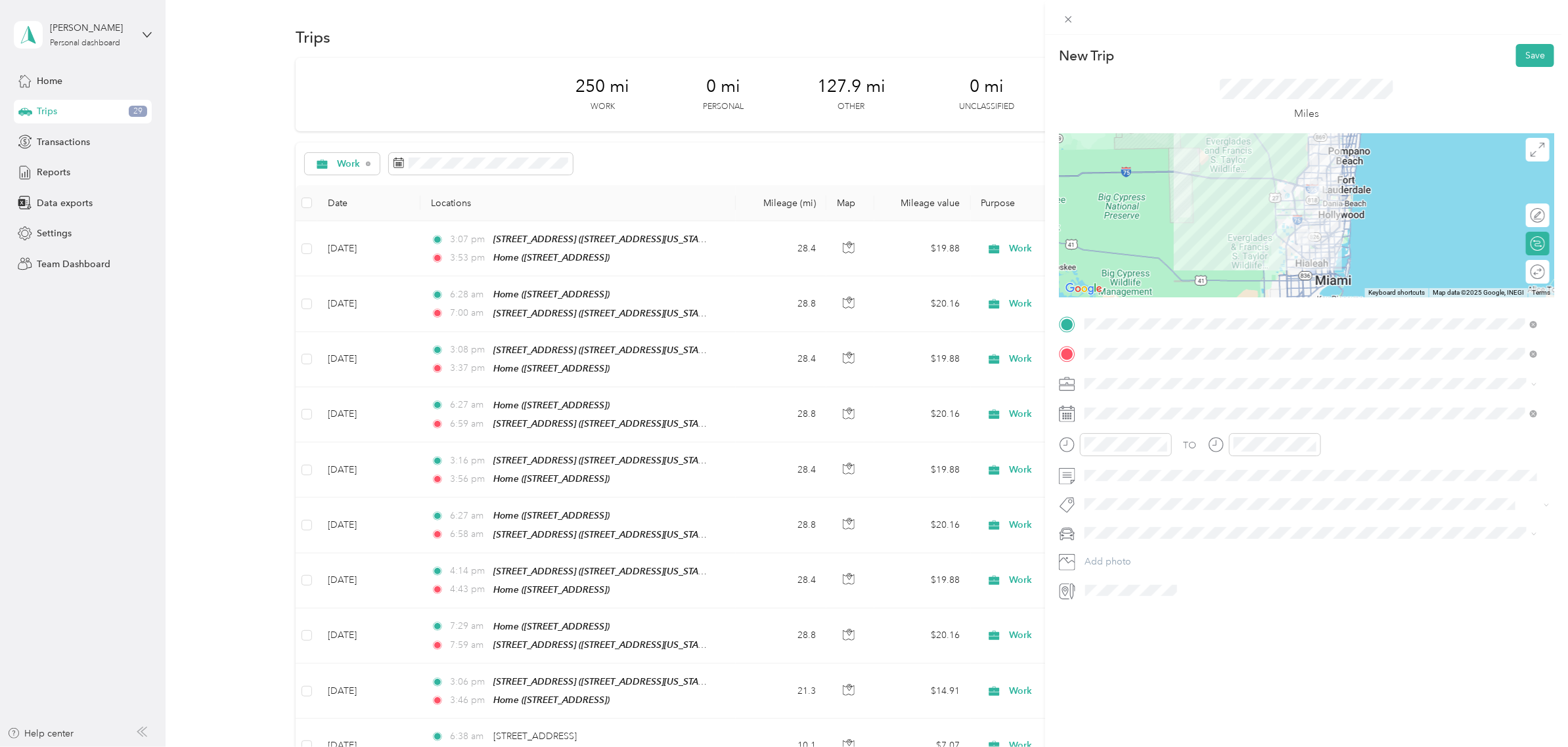
click at [1134, 399] on div "Work" at bounding box center [1311, 403] width 443 height 14
click at [1114, 488] on icon at bounding box center [1117, 489] width 6 height 12
click at [1128, 617] on div "25" at bounding box center [1129, 616] width 17 height 16
click at [1095, 532] on div "03" at bounding box center [1098, 528] width 32 height 19
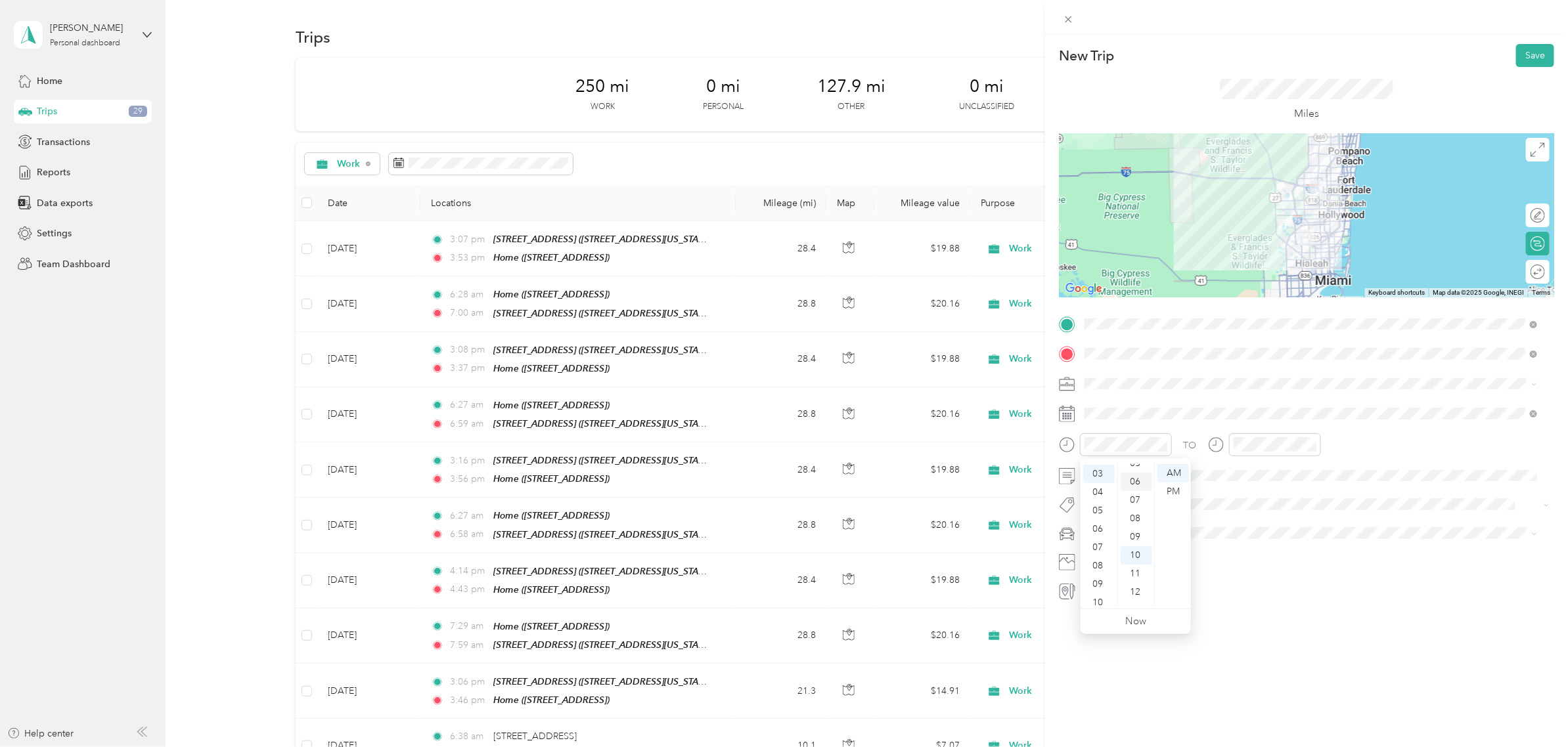
click at [1138, 483] on div "06" at bounding box center [1136, 482] width 32 height 19
click at [1169, 489] on div "PM" at bounding box center [1173, 492] width 32 height 19
click at [1245, 531] on div "03" at bounding box center [1247, 528] width 32 height 19
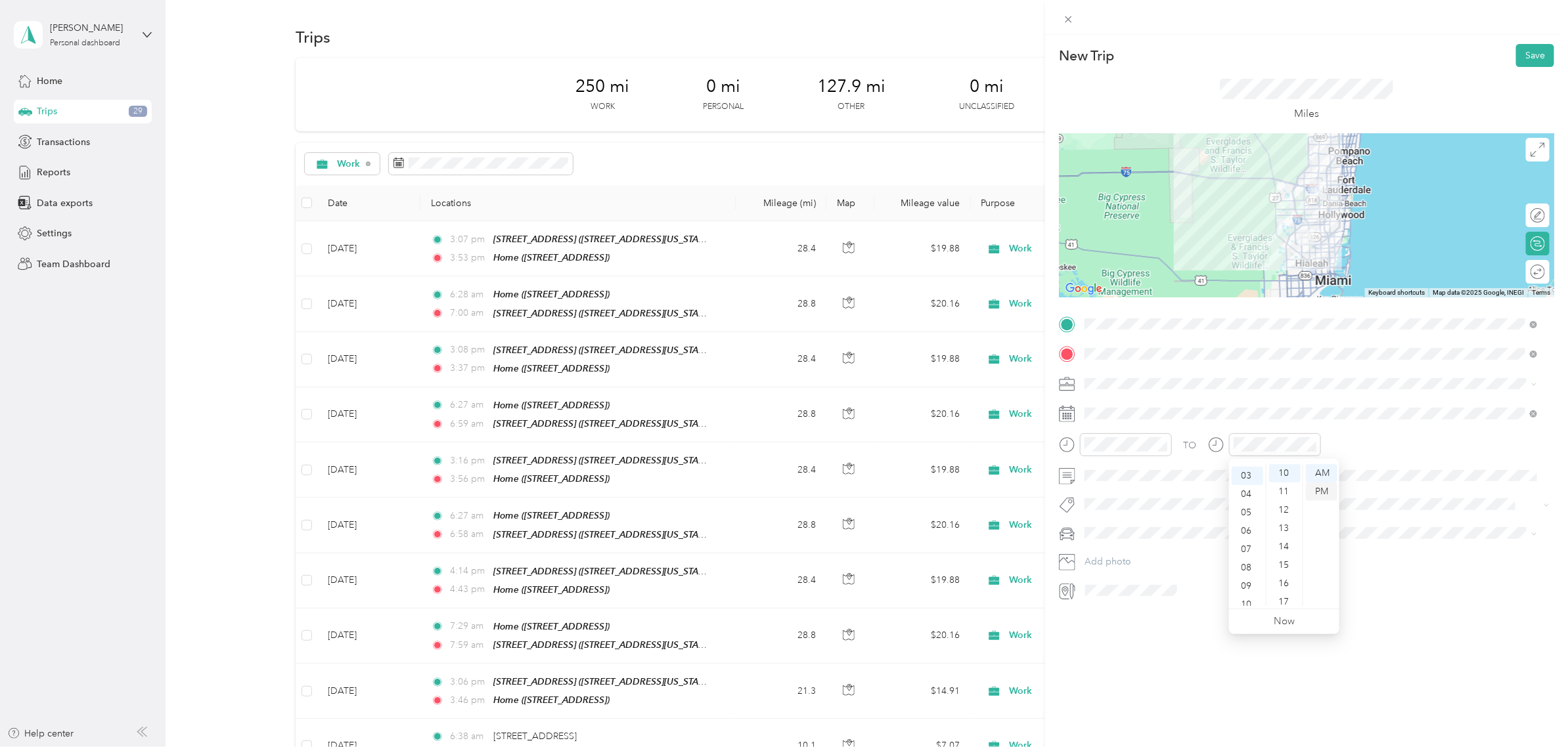
scroll to position [54, 0]
click at [1318, 488] on div "PM" at bounding box center [1321, 492] width 32 height 19
click at [1282, 563] on div "46" at bounding box center [1284, 561] width 32 height 19
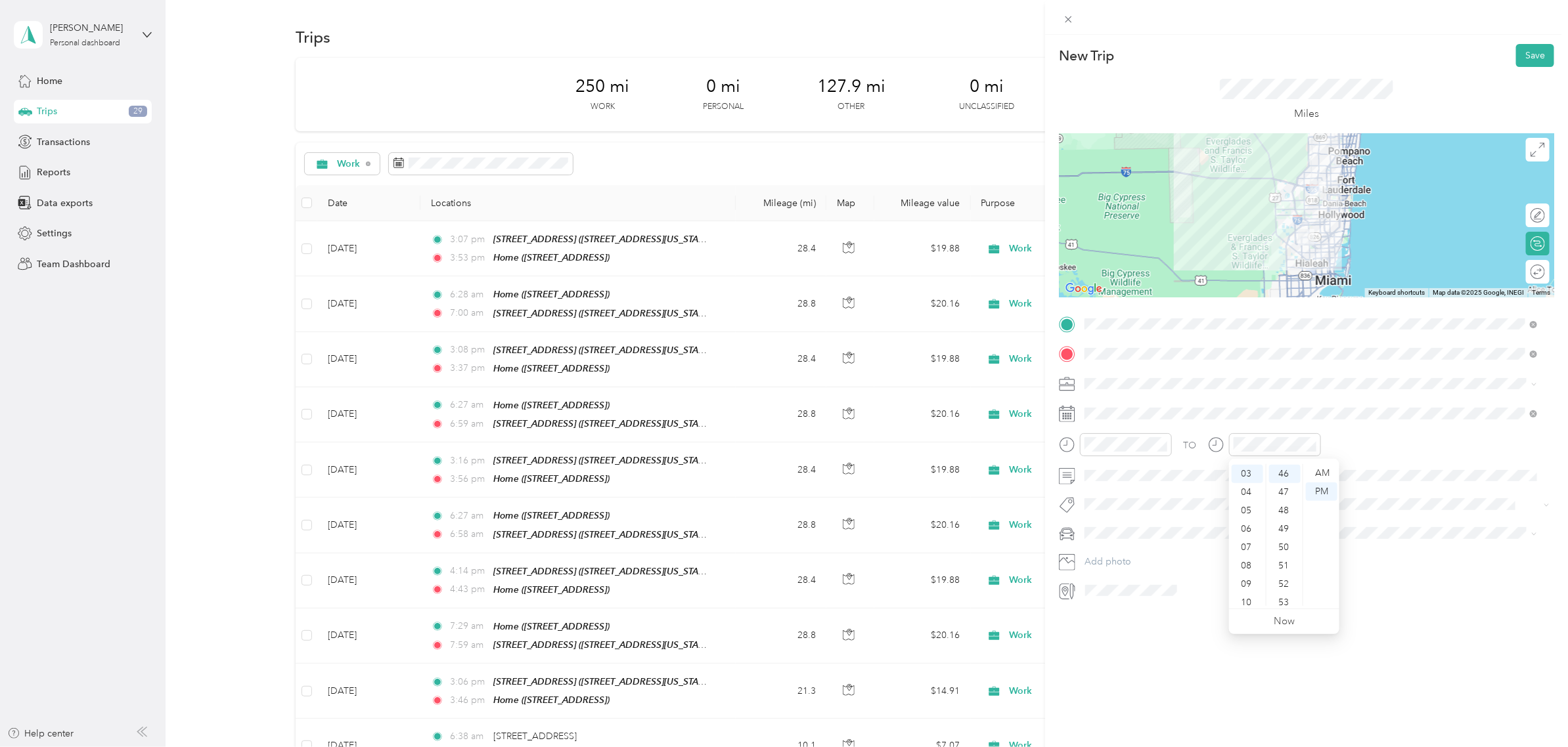
click at [1347, 443] on div "TO" at bounding box center [1305, 450] width 495 height 32
click at [1526, 53] on button "Save" at bounding box center [1534, 55] width 38 height 23
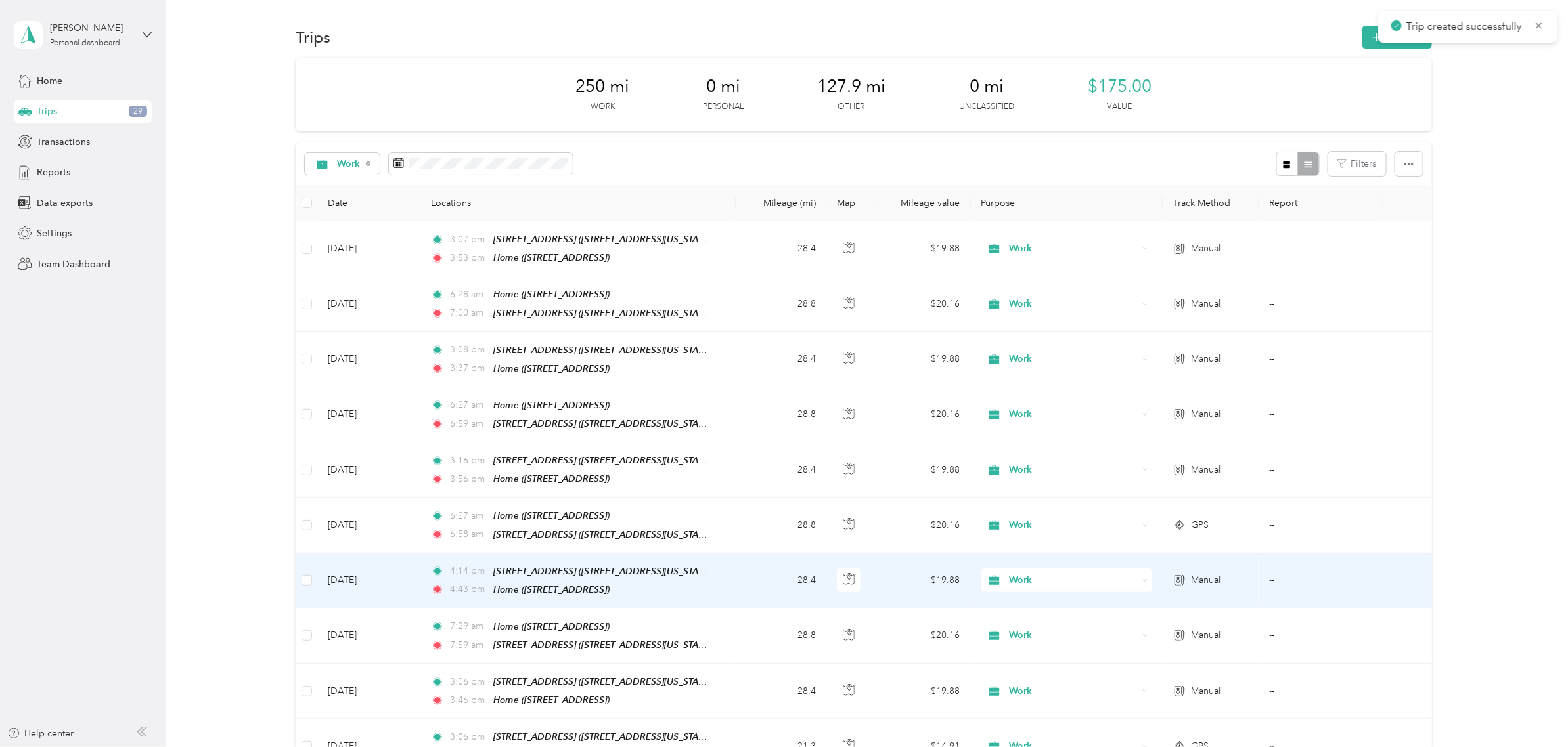
scroll to position [82, 0]
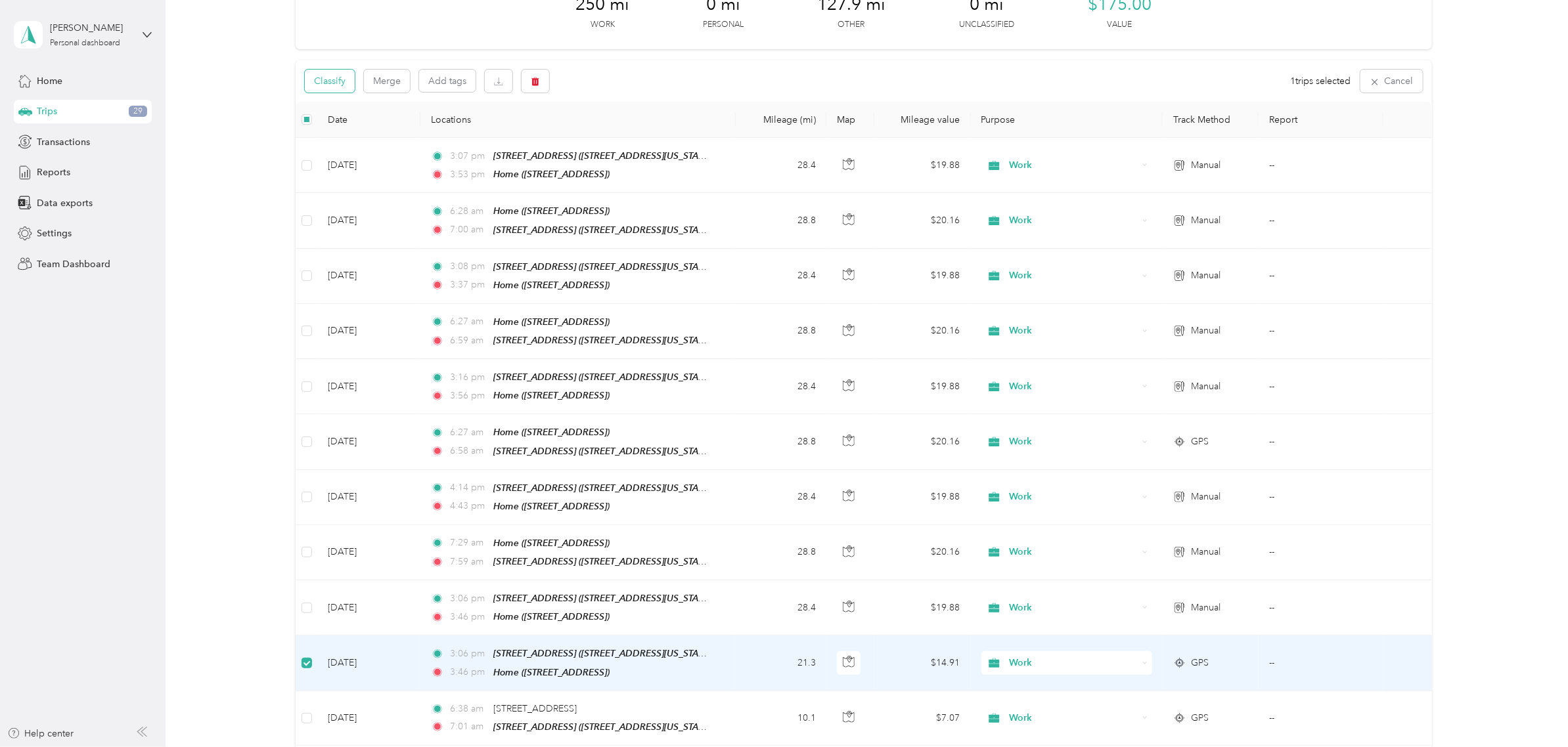
click at [341, 83] on button "Classify" at bounding box center [330, 81] width 50 height 23
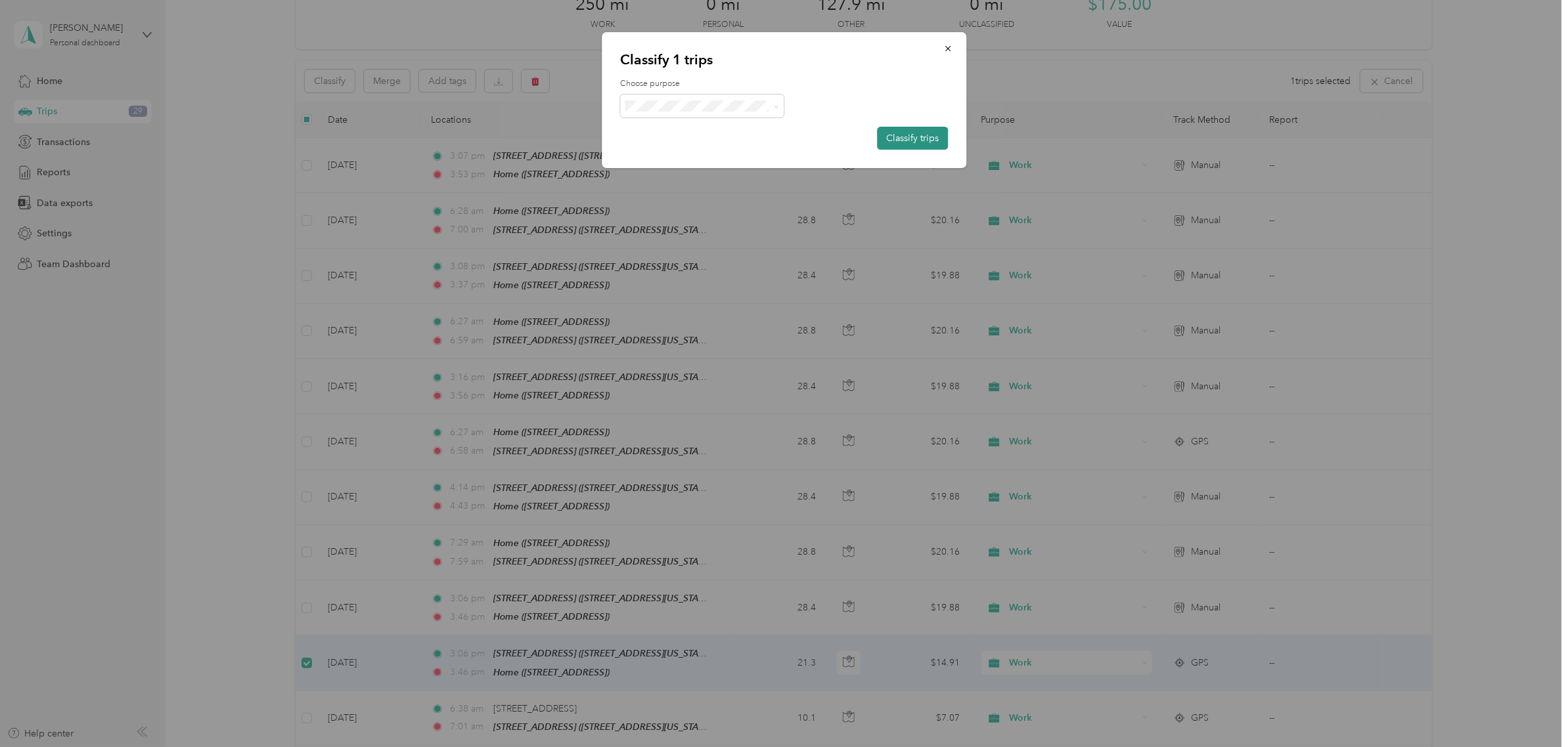
click at [923, 145] on button "Classify trips" at bounding box center [912, 138] width 71 height 23
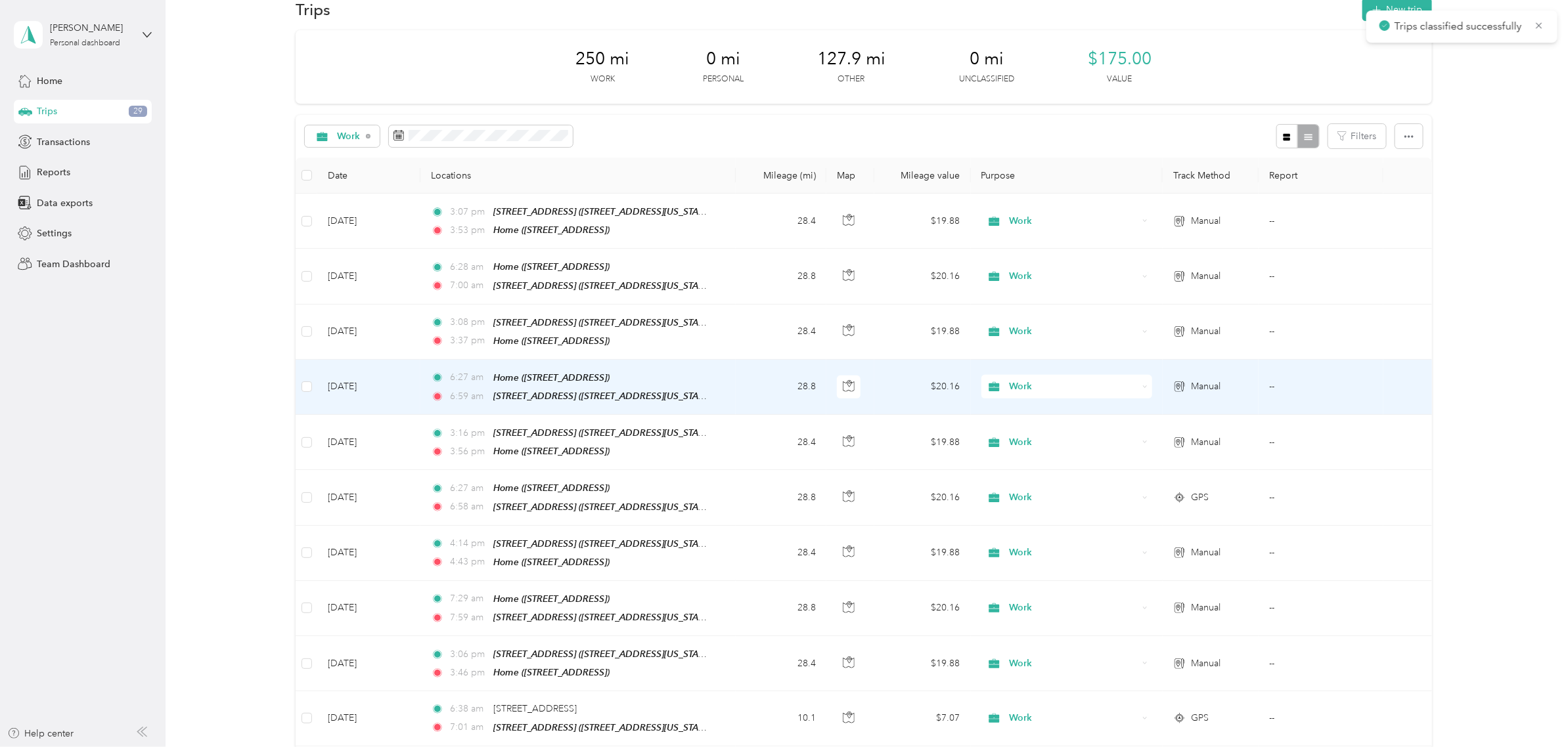
scroll to position [0, 0]
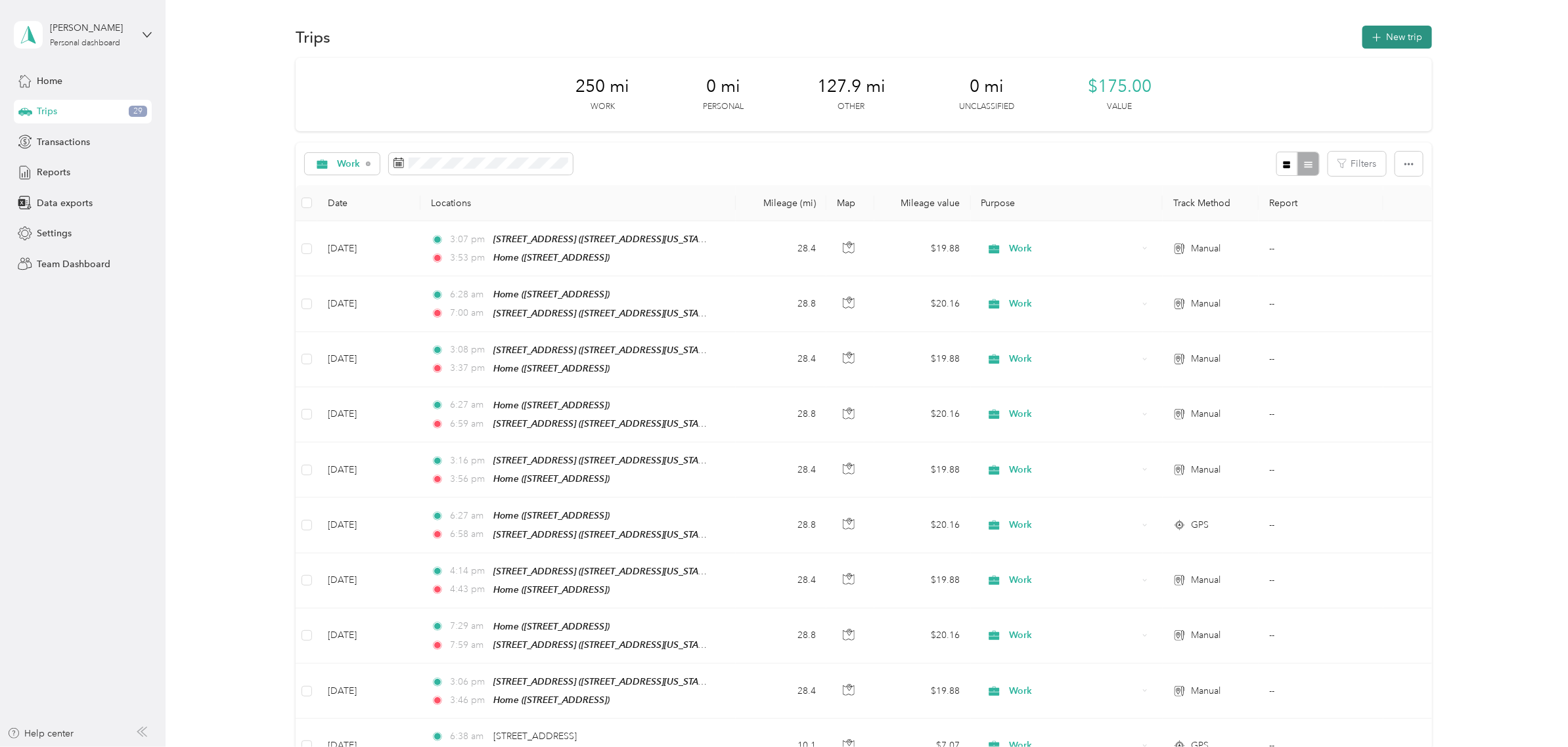
click at [1365, 43] on button "New trip" at bounding box center [1397, 37] width 70 height 23
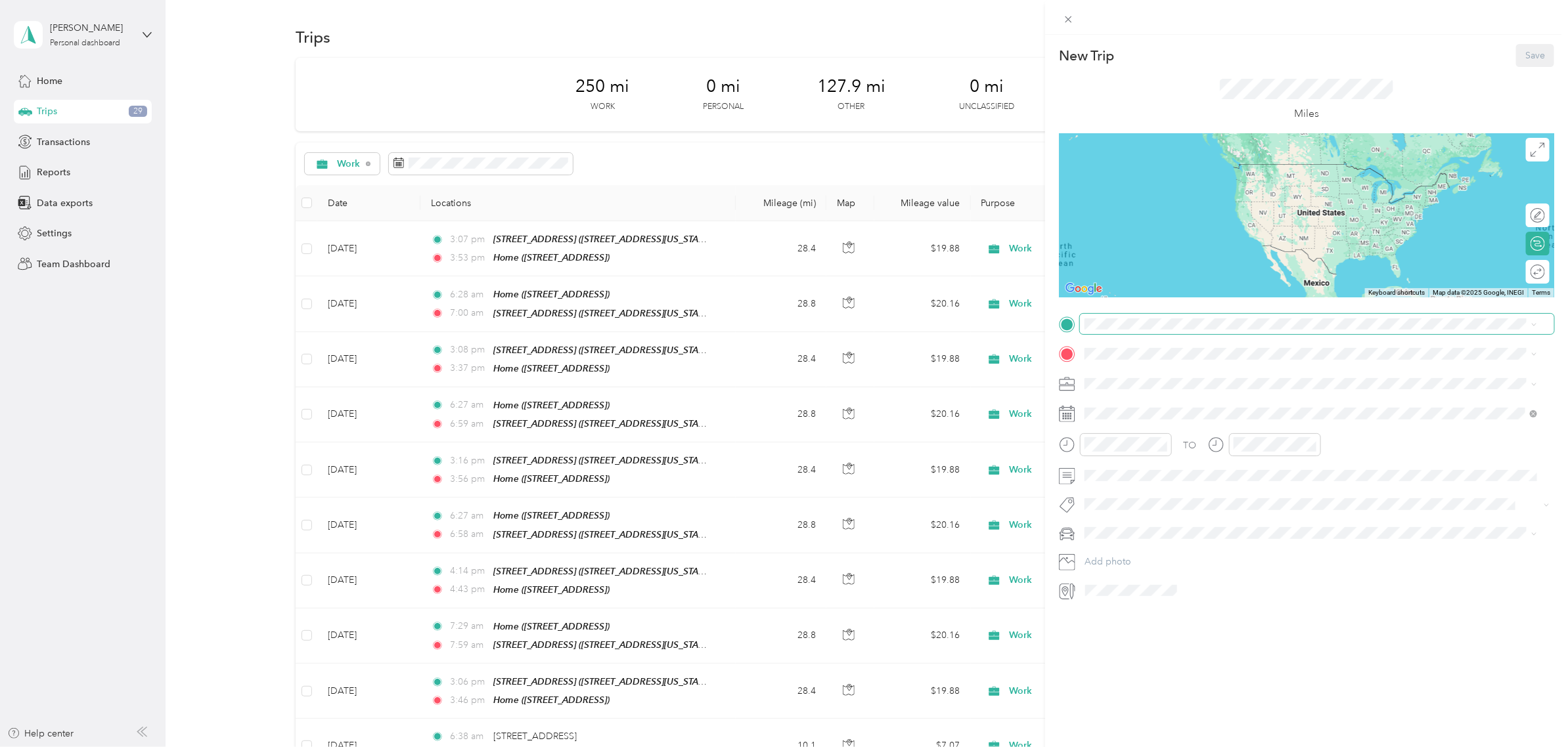
click at [1128, 330] on span at bounding box center [1316, 324] width 474 height 21
click at [1151, 411] on div "Home [STREET_ADDRESS]" at bounding box center [1311, 425] width 443 height 32
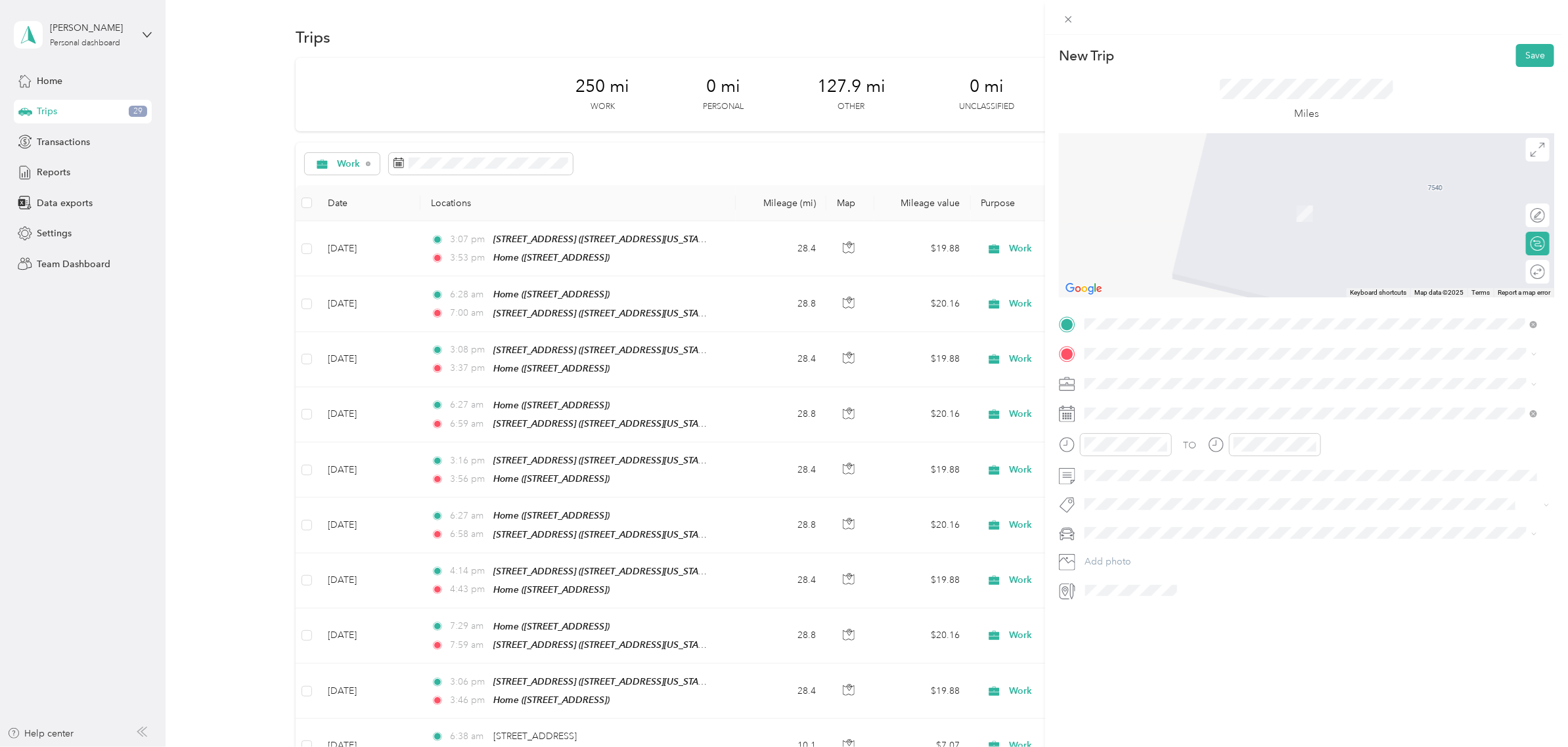
click at [1125, 412] on div "[STREET_ADDRESS][GEOGRAPHIC_DATA][STREET_ADDRESS][US_STATE][GEOGRAPHIC_DATA]" at bounding box center [1175, 411] width 131 height 28
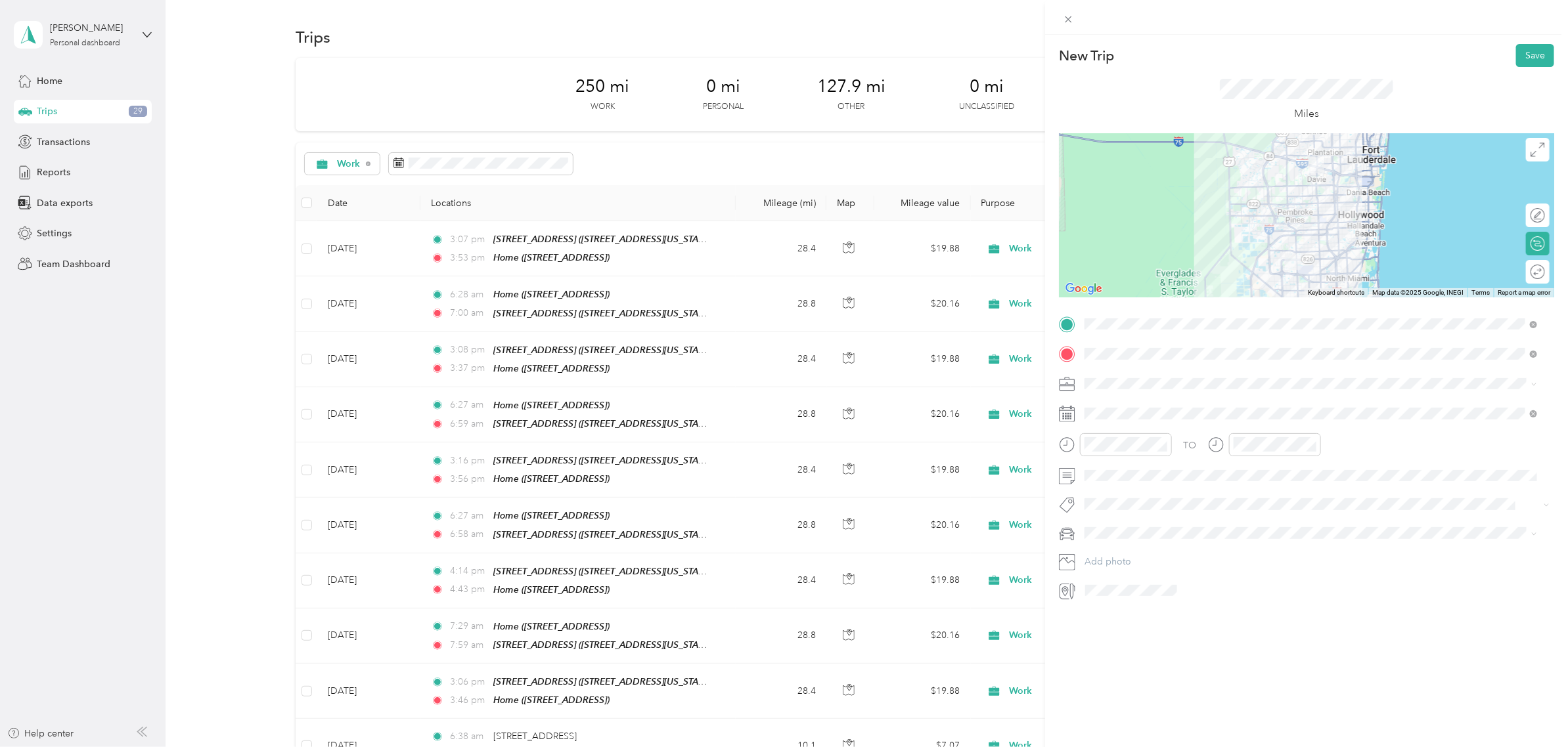
drag, startPoint x: 1111, startPoint y: 408, endPoint x: 1206, endPoint y: 250, distance: 184.4
click at [1112, 405] on div "Work" at bounding box center [1311, 407] width 443 height 14
click at [1263, 203] on div at bounding box center [1305, 216] width 495 height 164
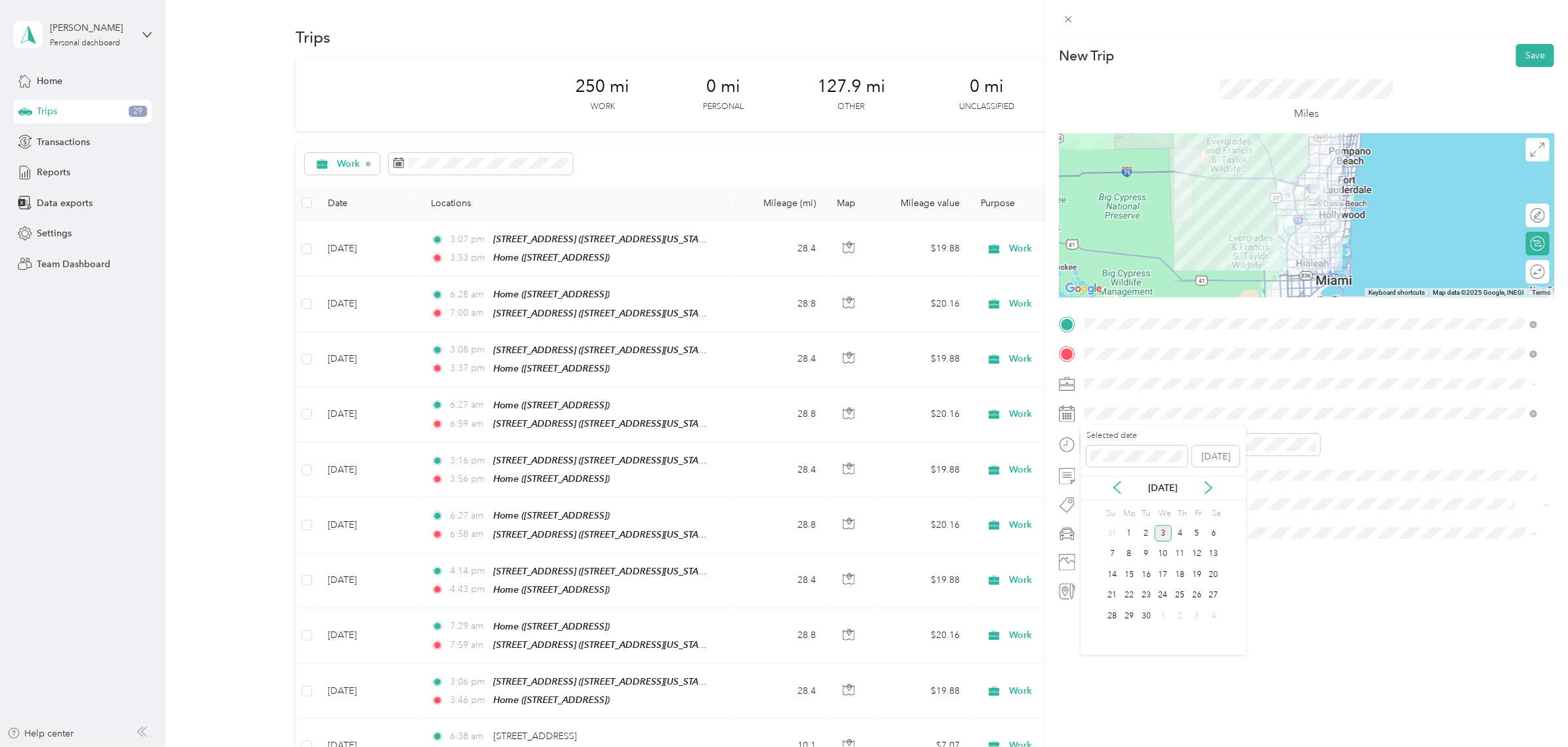
click at [1121, 493] on icon at bounding box center [1117, 488] width 13 height 13
click at [1130, 615] on div "25" at bounding box center [1129, 616] width 17 height 16
click at [1097, 504] on div "06" at bounding box center [1098, 505] width 32 height 19
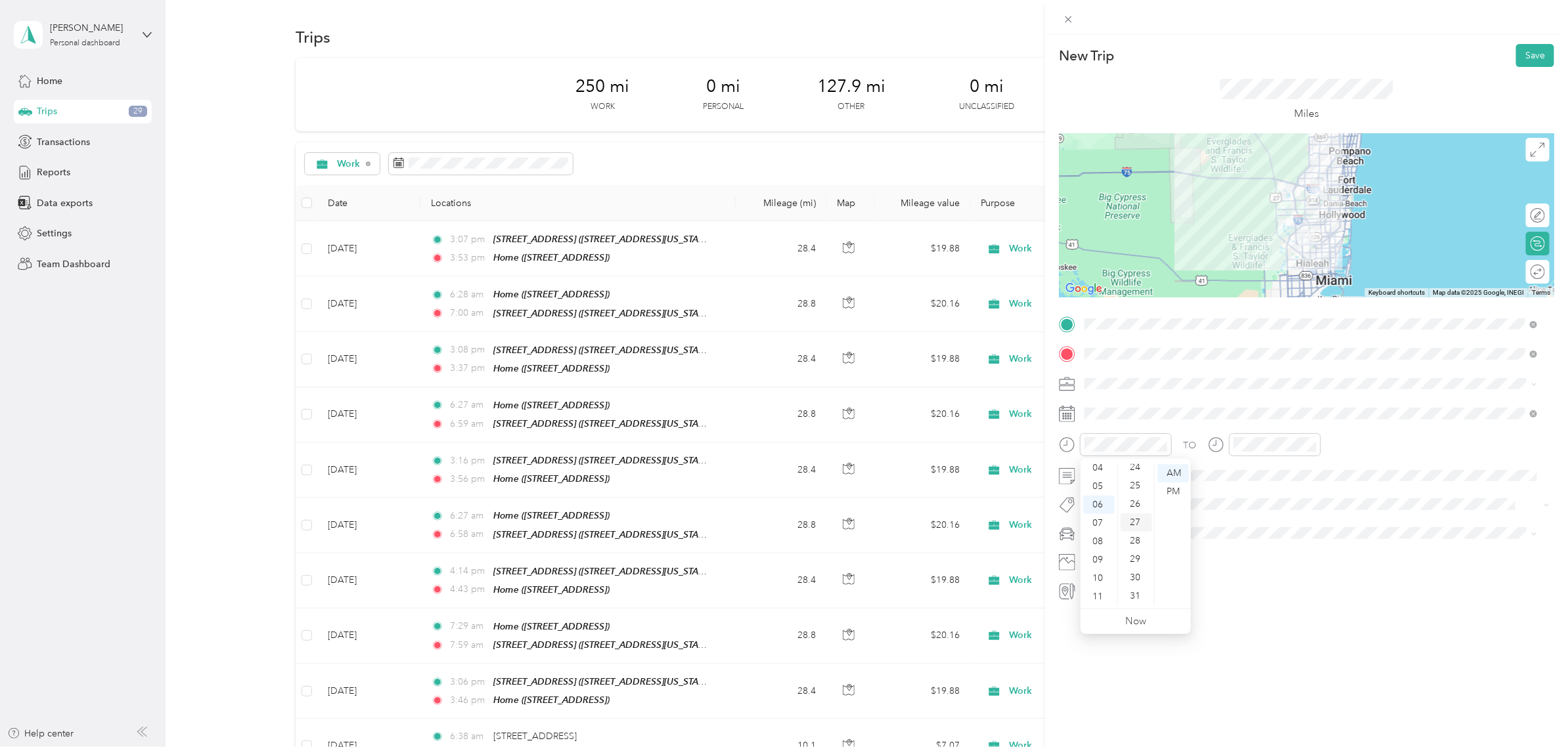
click at [1134, 518] on div "27" at bounding box center [1136, 523] width 32 height 19
click at [1242, 506] on div "06" at bounding box center [1247, 505] width 32 height 19
click at [1280, 571] on div "58" at bounding box center [1284, 579] width 32 height 19
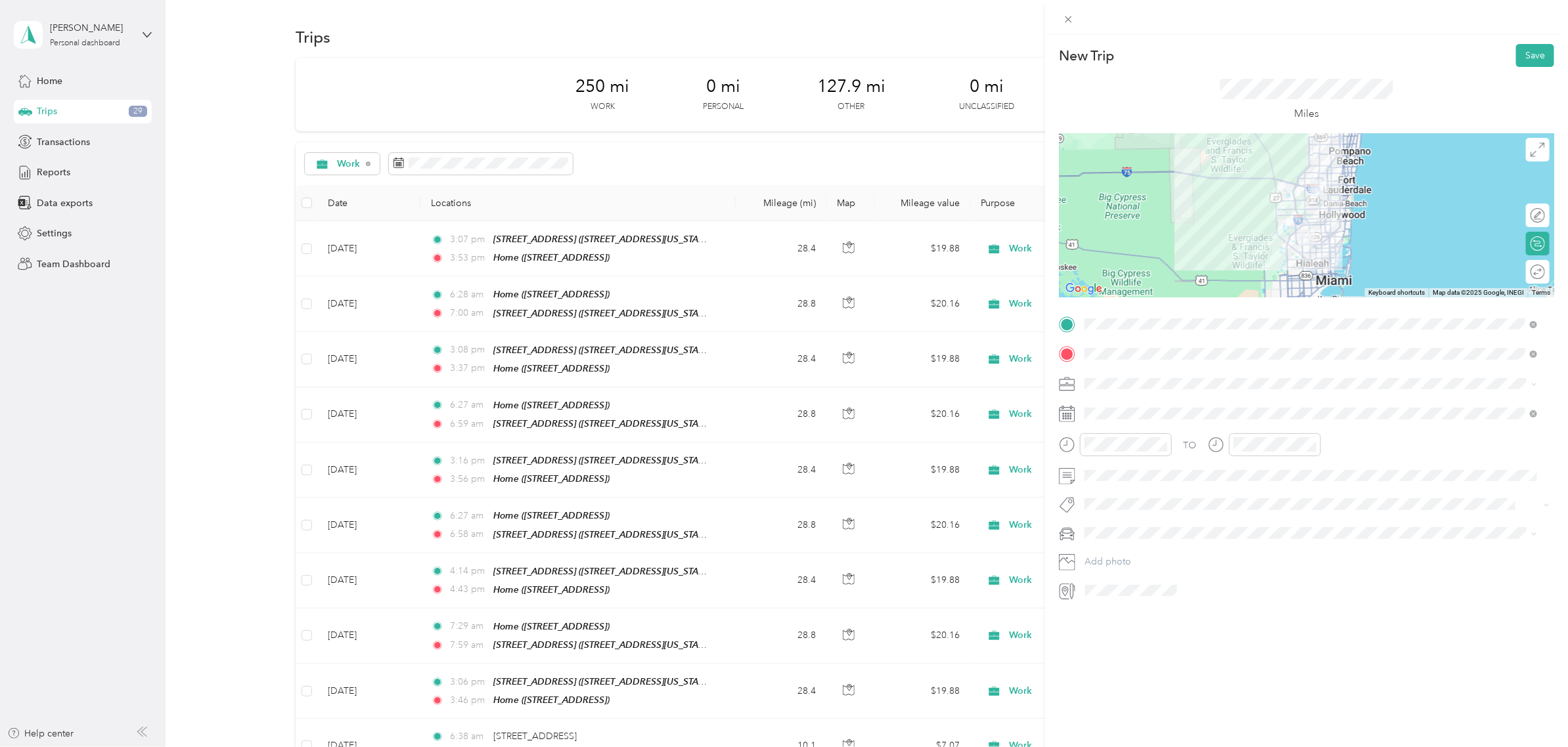
click at [1353, 442] on div "TO" at bounding box center [1305, 450] width 495 height 32
click at [1527, 54] on button "Save" at bounding box center [1534, 55] width 38 height 23
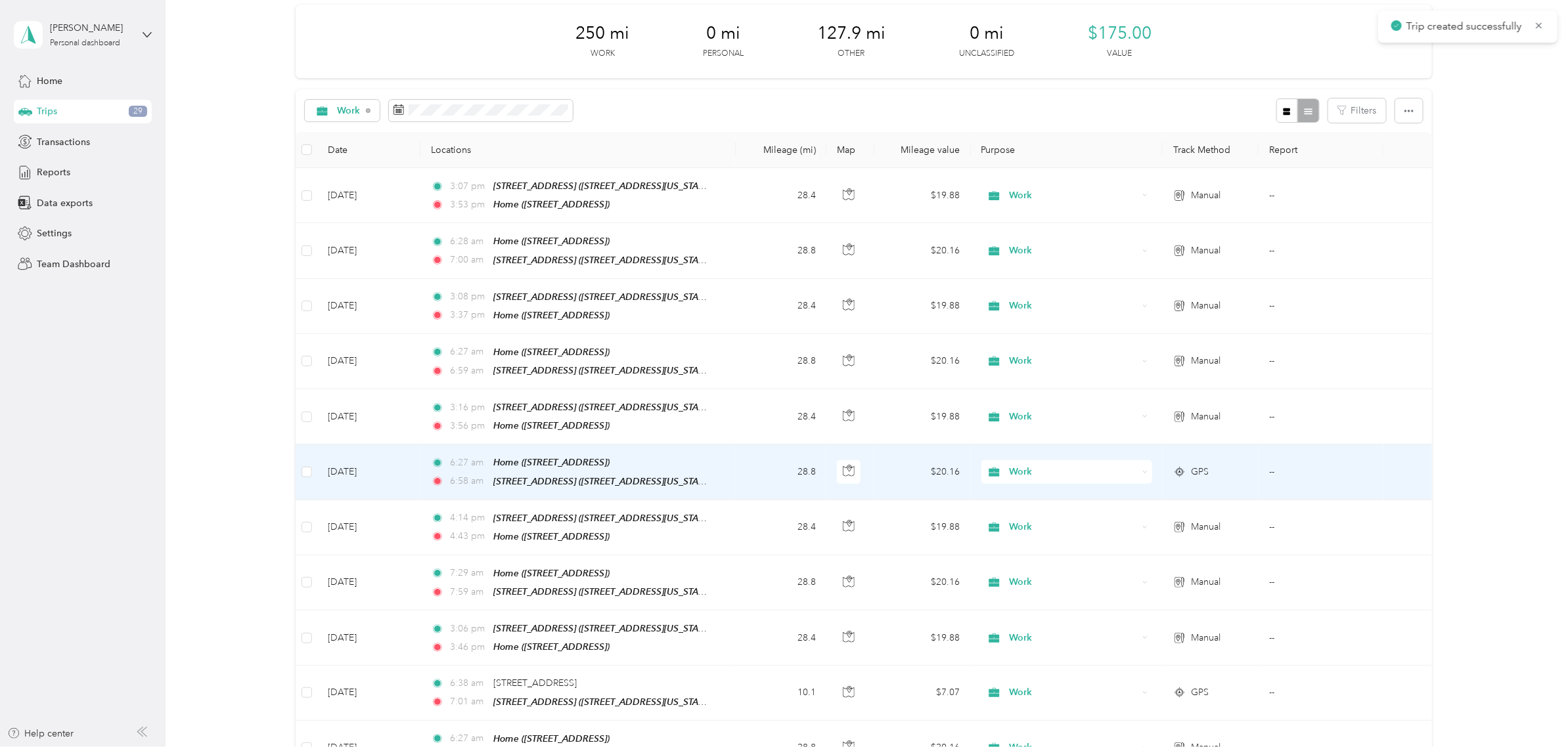
scroll to position [82, 0]
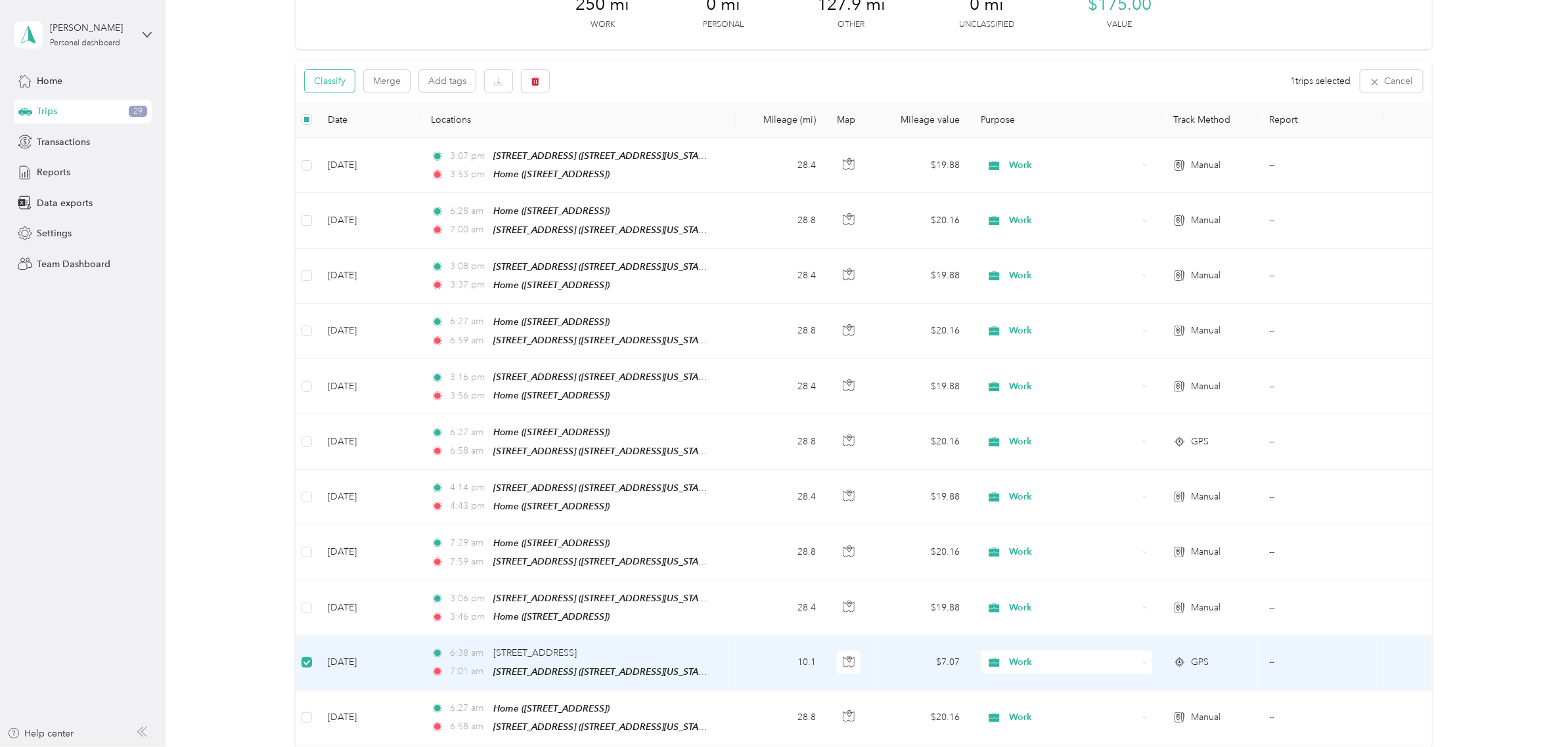
click at [345, 86] on button "Classify" at bounding box center [330, 81] width 50 height 23
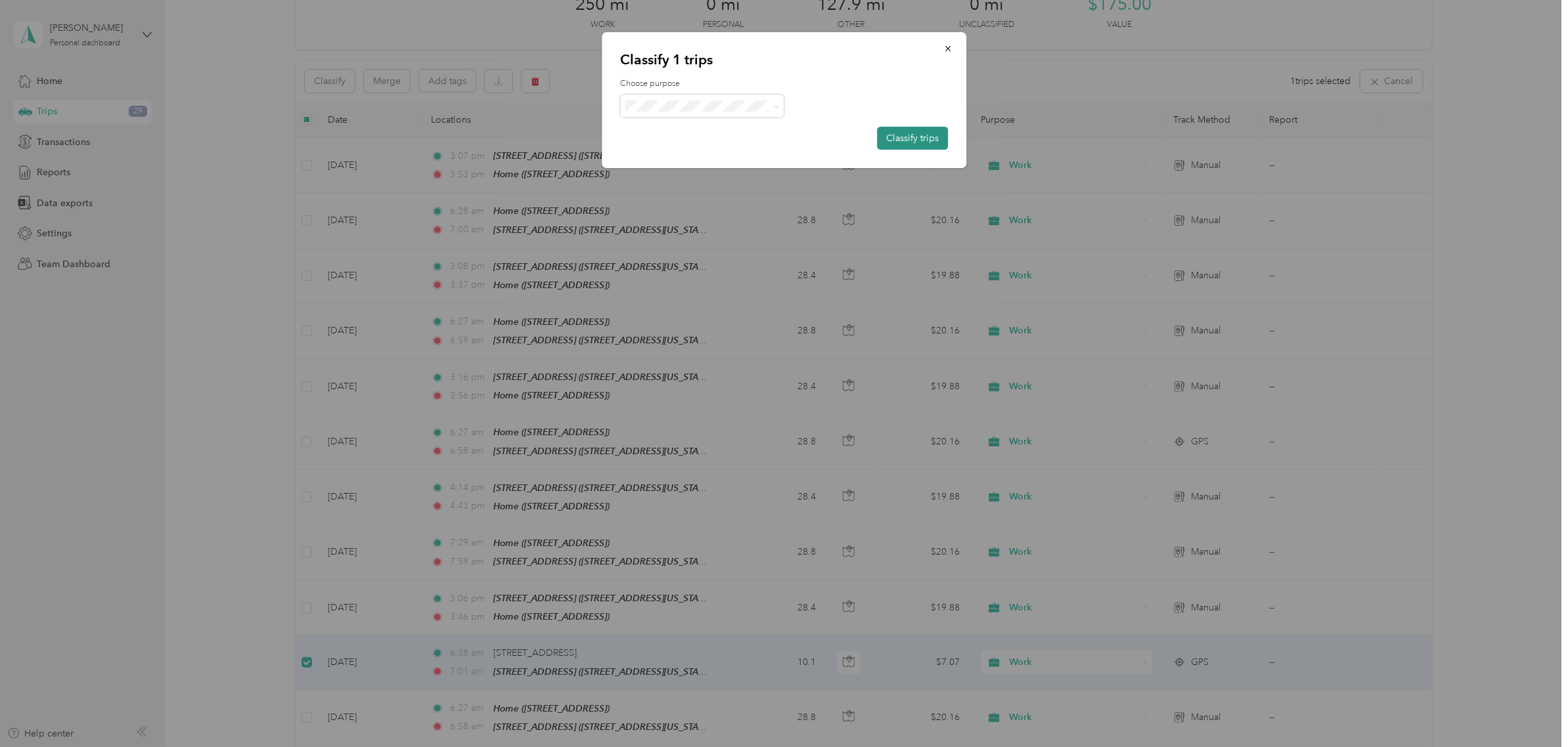
click at [924, 131] on button "Classify trips" at bounding box center [912, 138] width 71 height 23
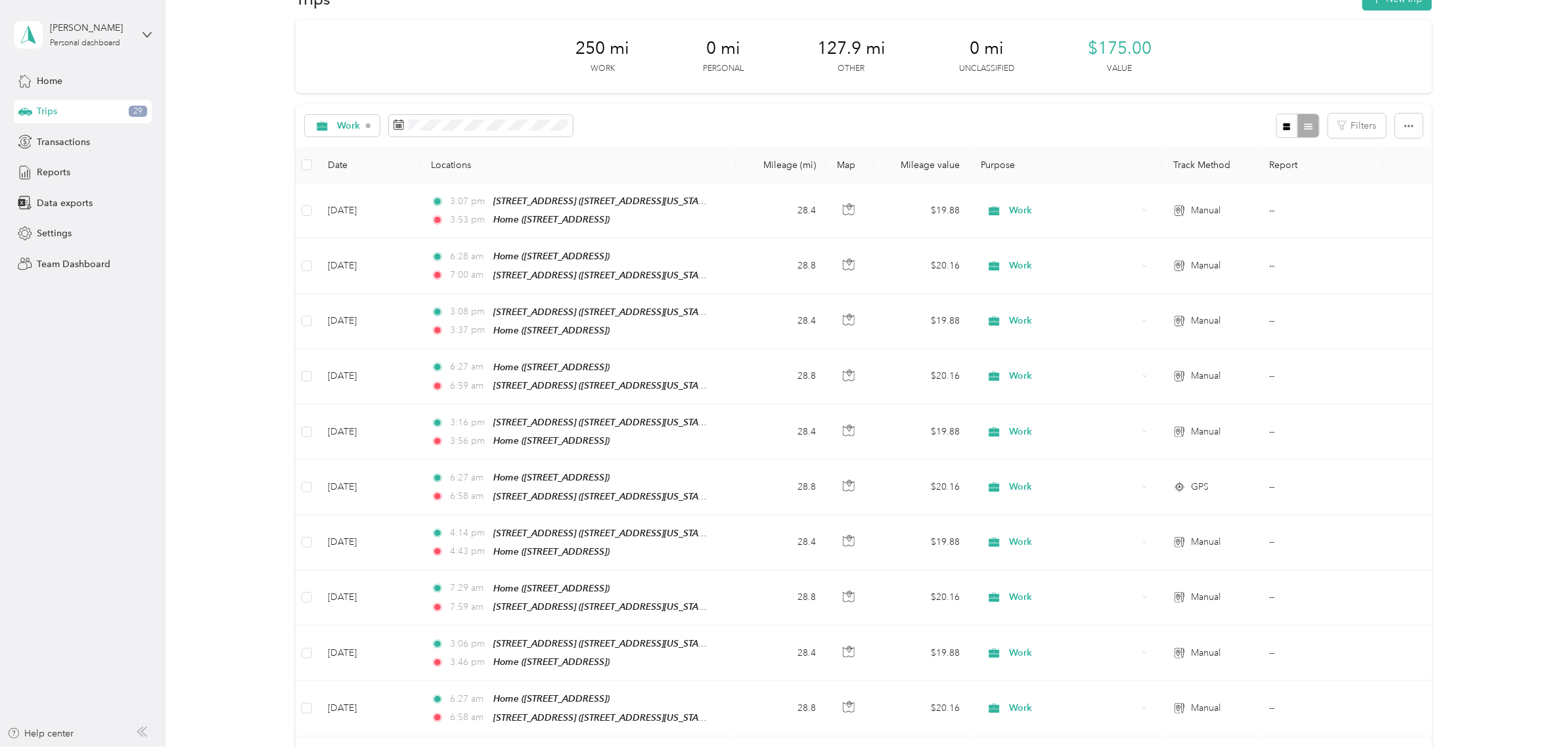
scroll to position [0, 0]
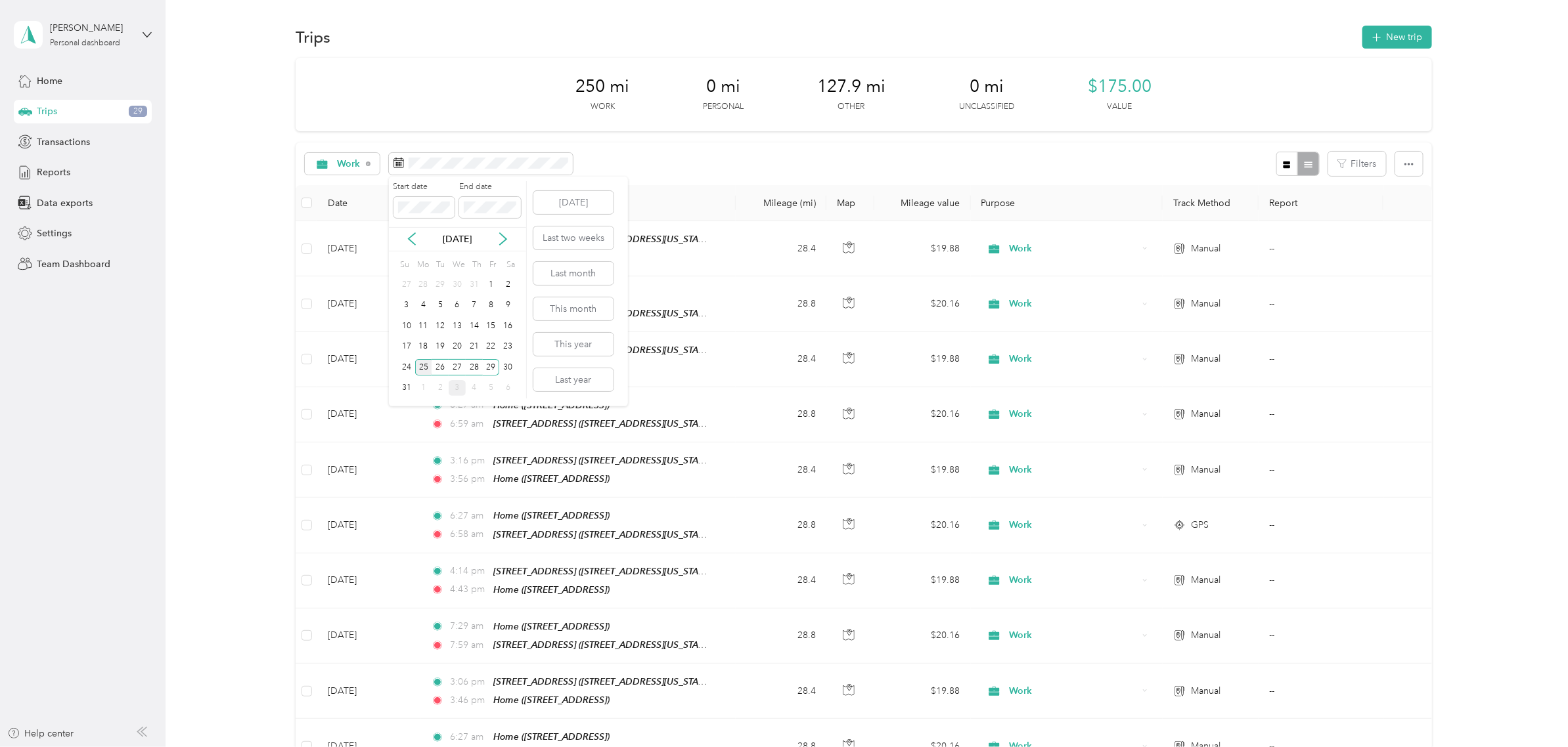
click at [421, 363] on div "25" at bounding box center [423, 367] width 17 height 16
click at [668, 163] on div "Work Filters" at bounding box center [864, 164] width 1136 height 43
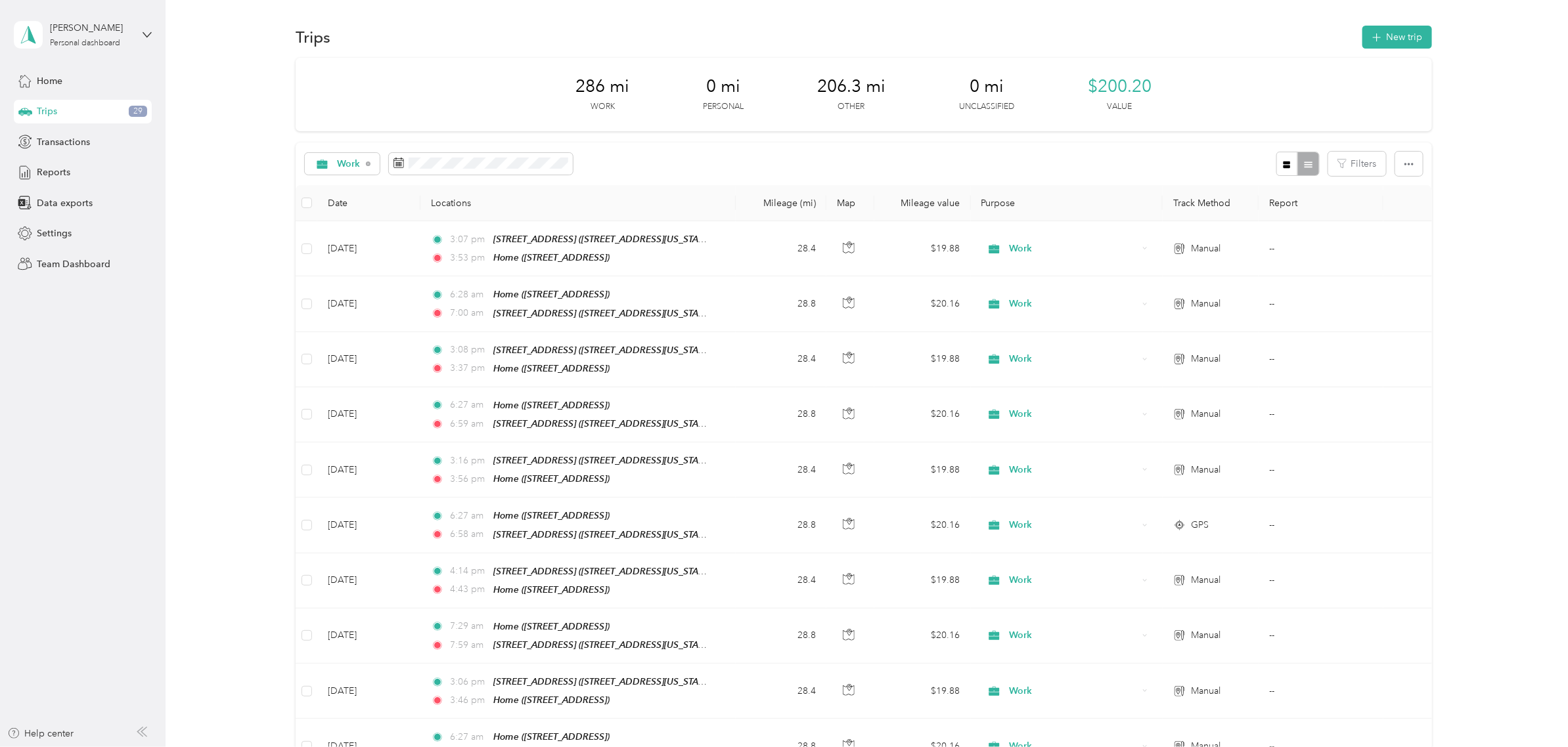
click at [686, 143] on div "Work Filters" at bounding box center [864, 164] width 1136 height 43
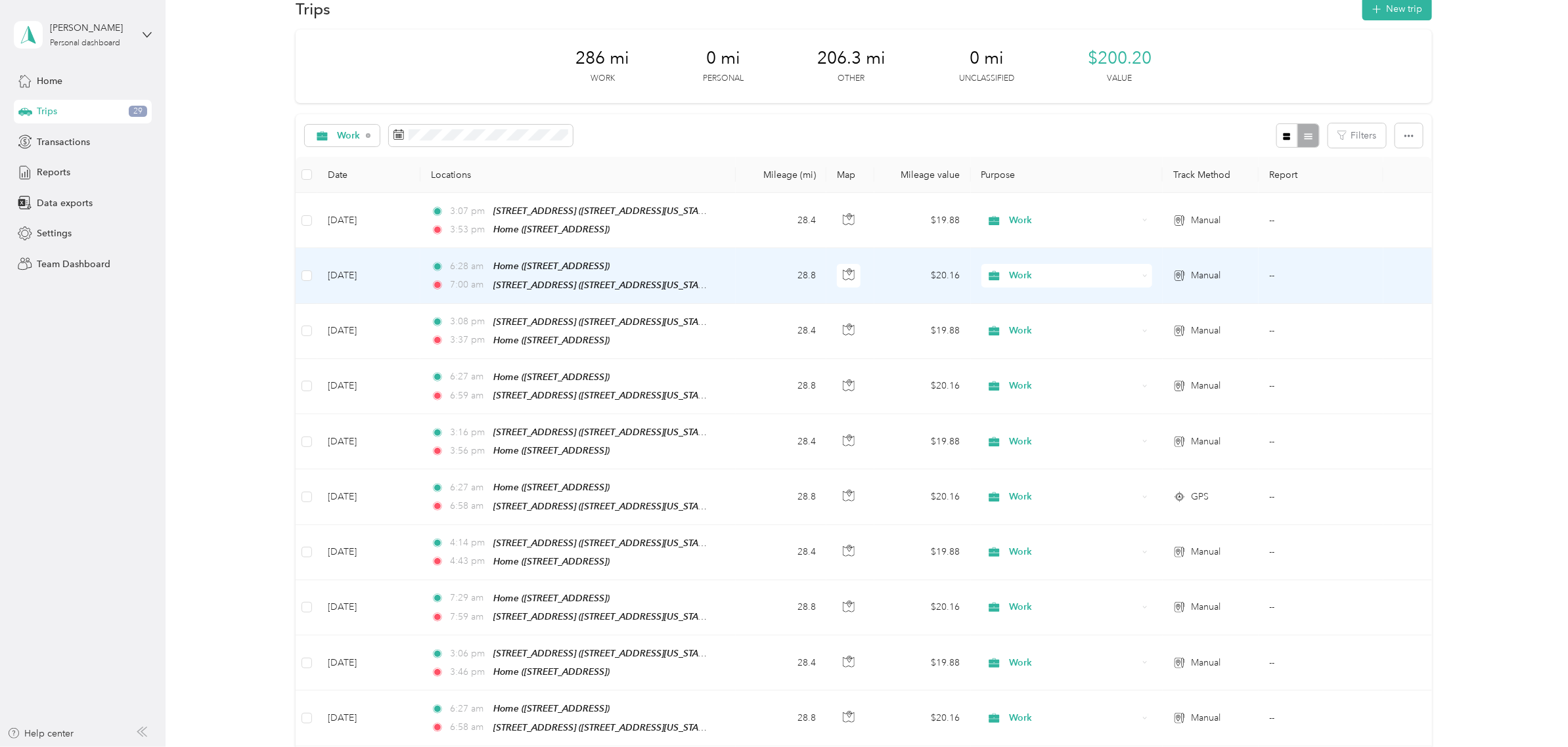
scroll to position [164, 0]
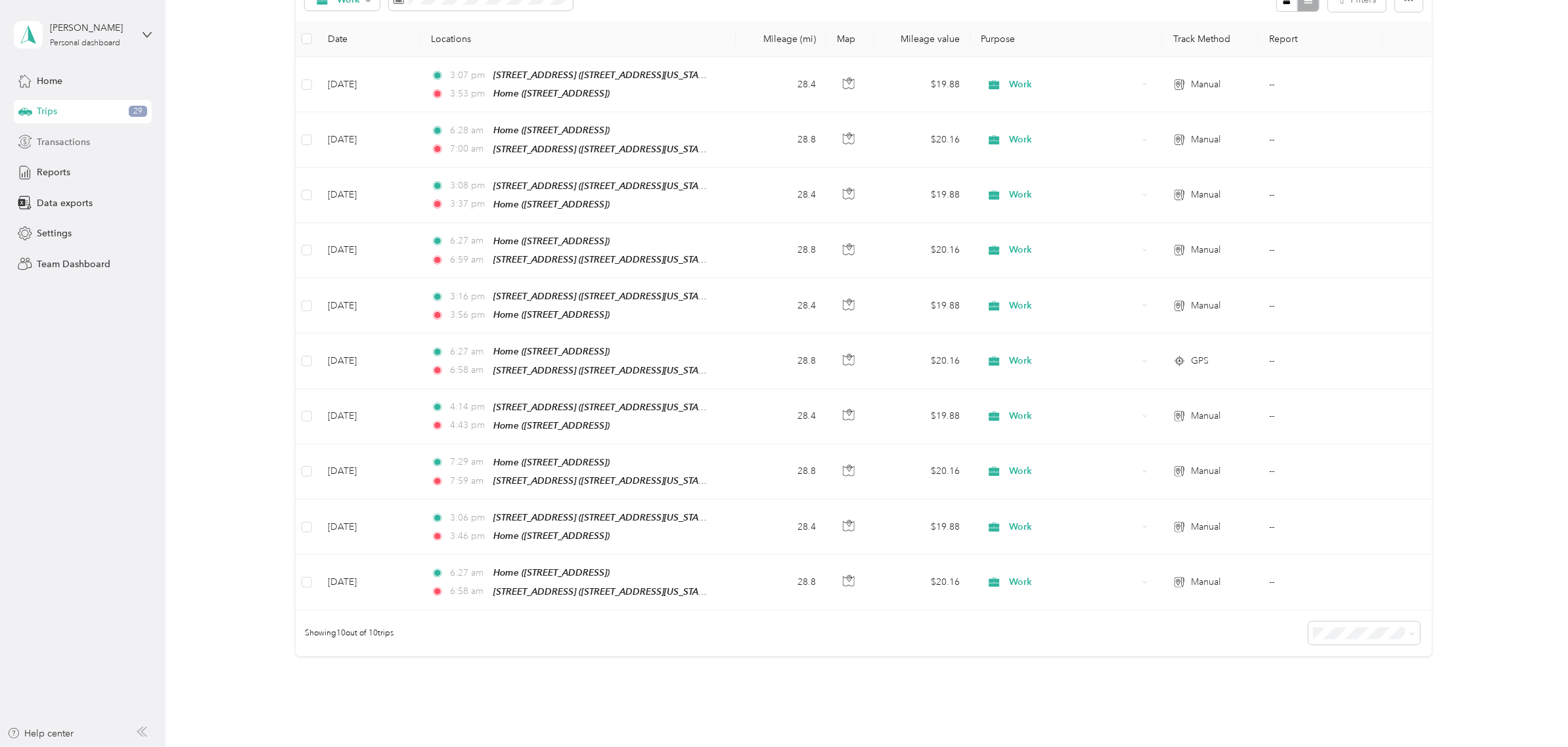
click at [75, 141] on span "Transactions" at bounding box center [63, 142] width 53 height 14
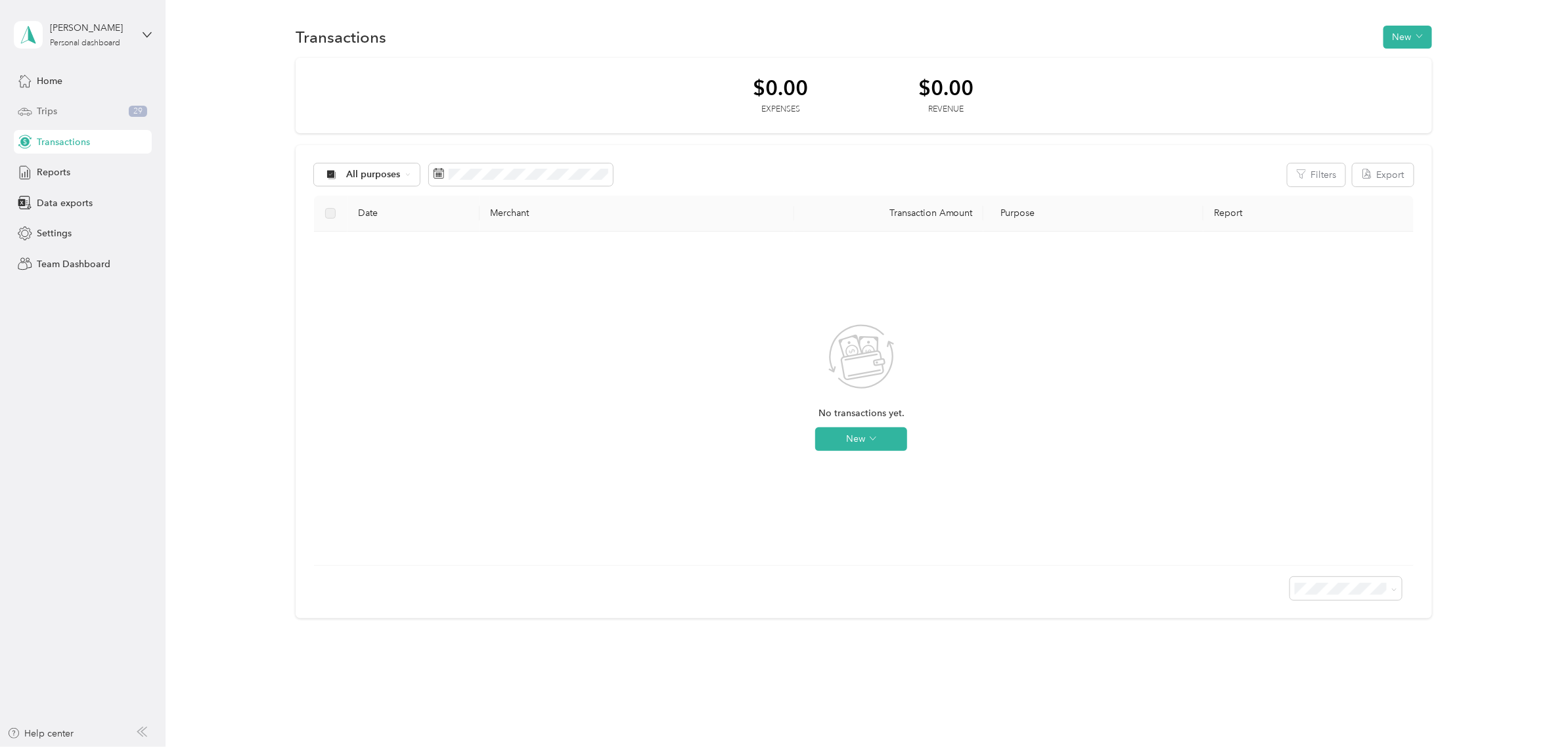
click at [80, 113] on div "Trips 29" at bounding box center [83, 111] width 138 height 23
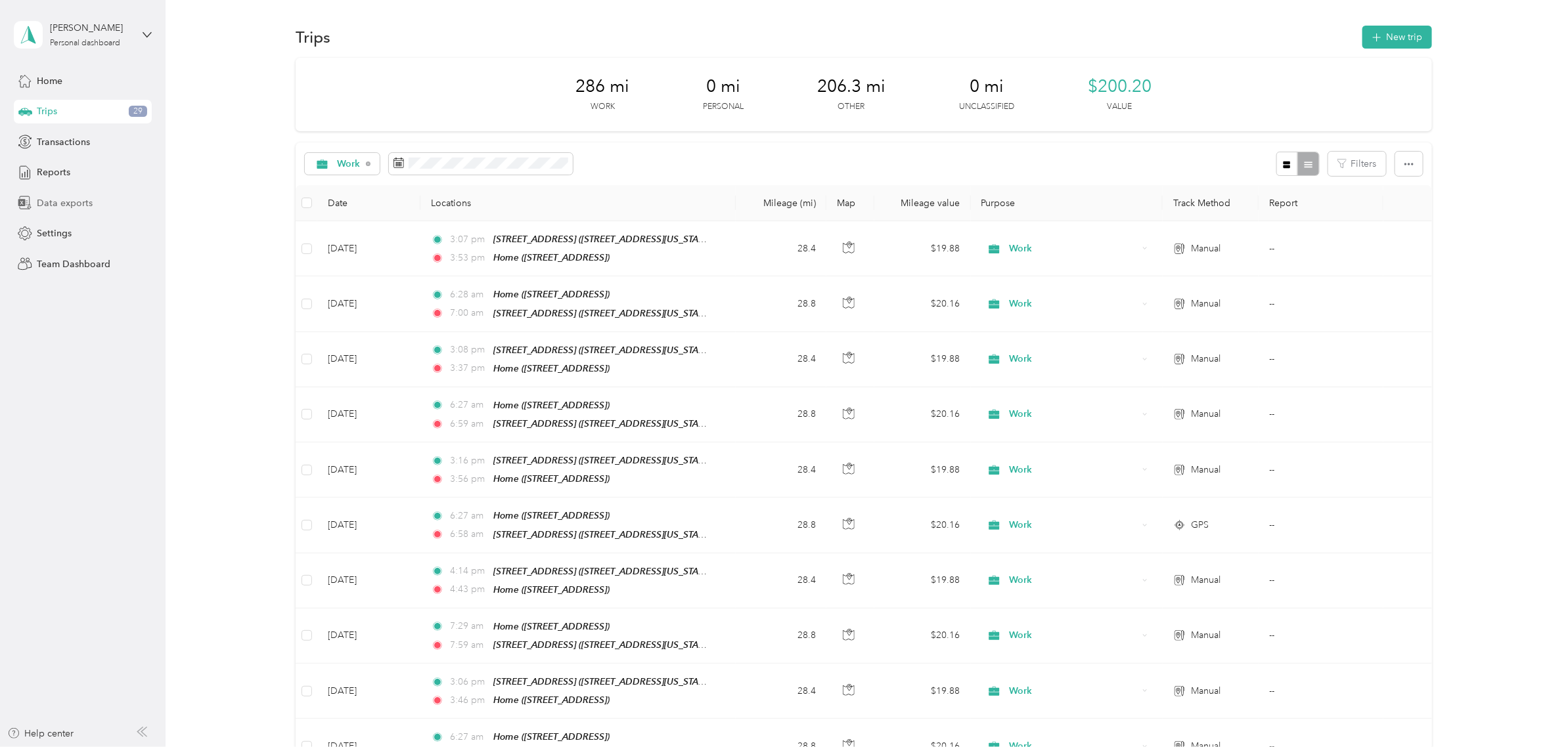
click at [75, 202] on span "Data exports" at bounding box center [64, 203] width 56 height 14
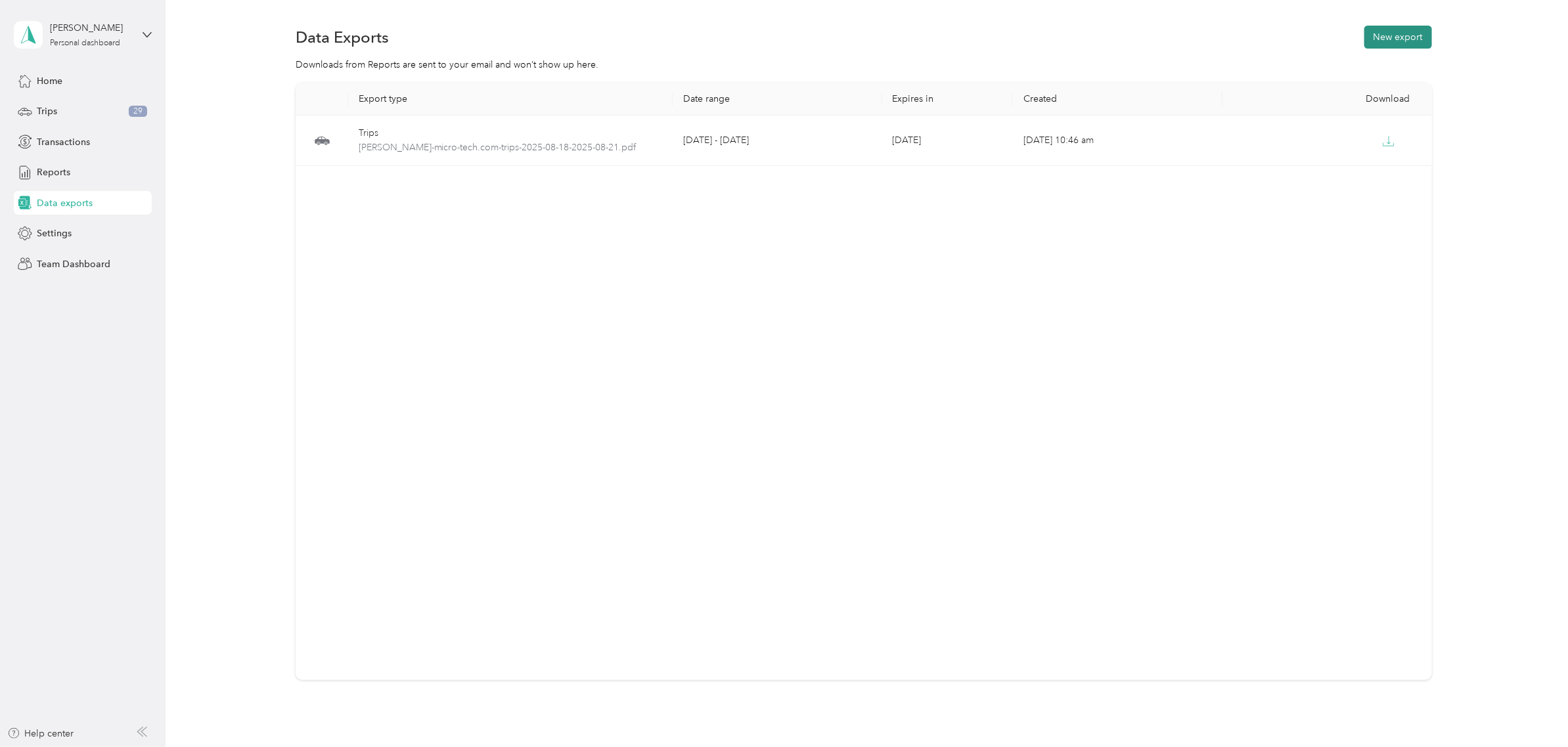
click at [1384, 34] on button "New export" at bounding box center [1397, 37] width 67 height 23
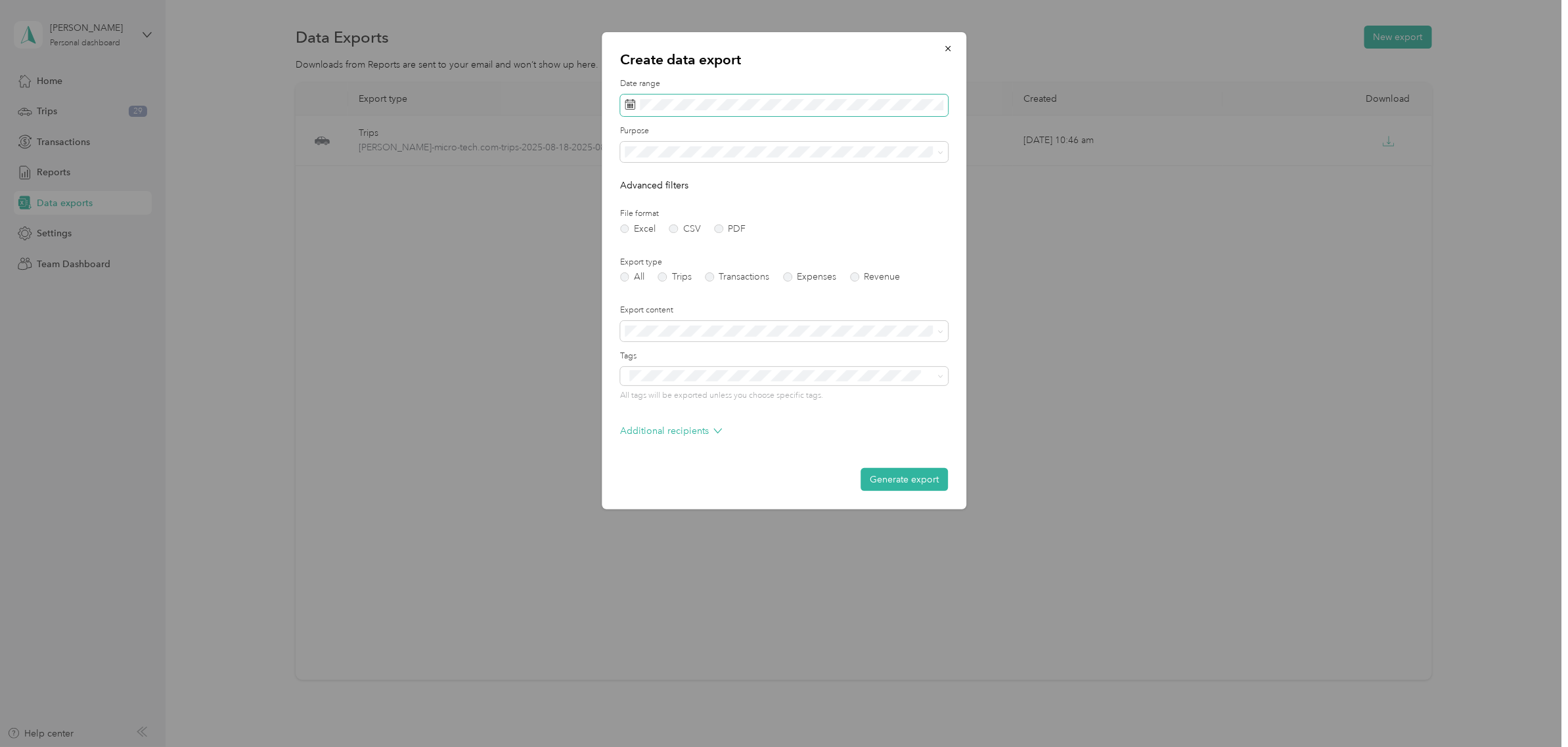
click at [763, 112] on span at bounding box center [784, 106] width 327 height 23
click at [645, 186] on icon at bounding box center [643, 181] width 6 height 12
click at [652, 306] on div "25" at bounding box center [654, 309] width 17 height 16
click at [720, 303] on div "29" at bounding box center [722, 309] width 17 height 16
click at [664, 198] on div "Work" at bounding box center [784, 198] width 310 height 14
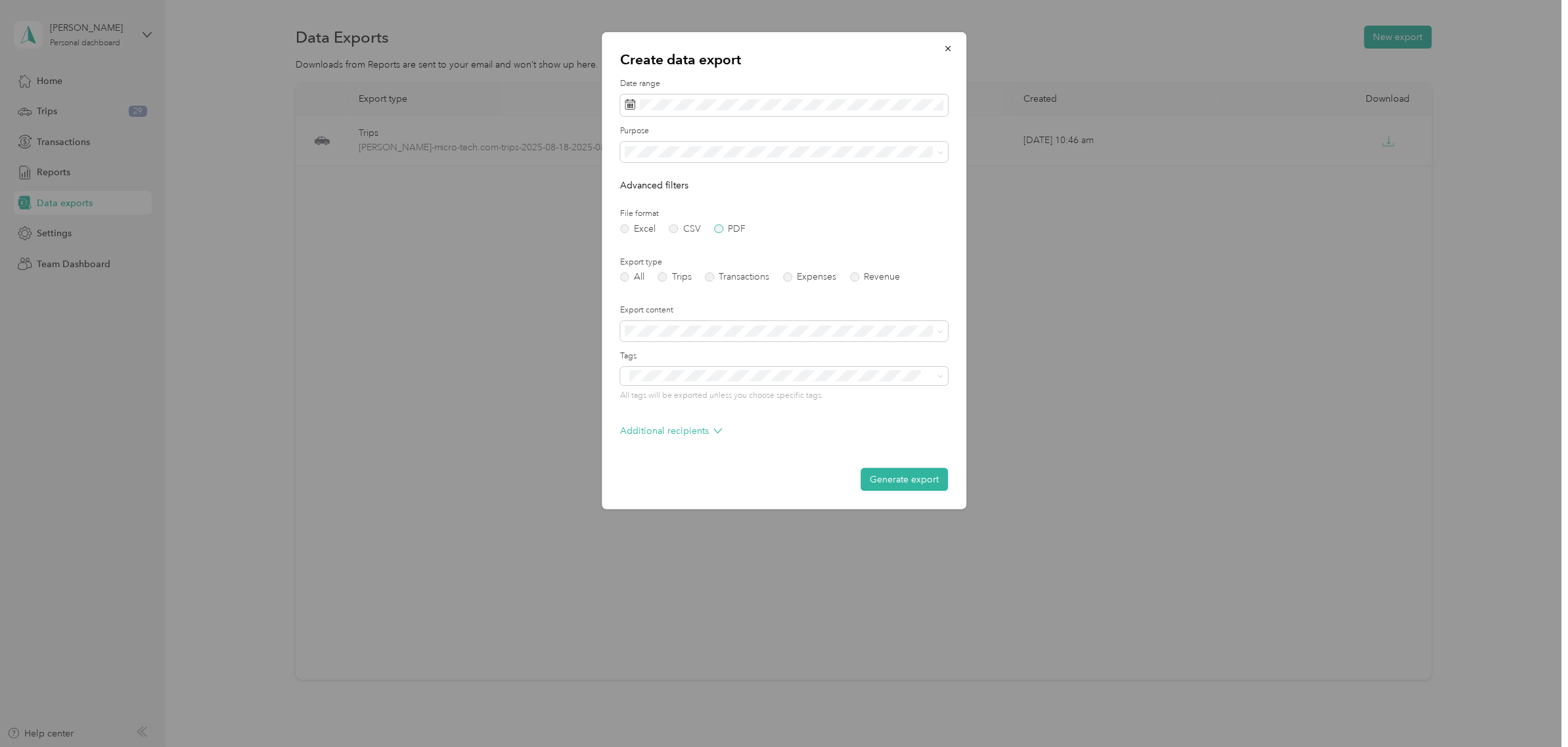
click at [718, 227] on label "PDF" at bounding box center [730, 228] width 32 height 9
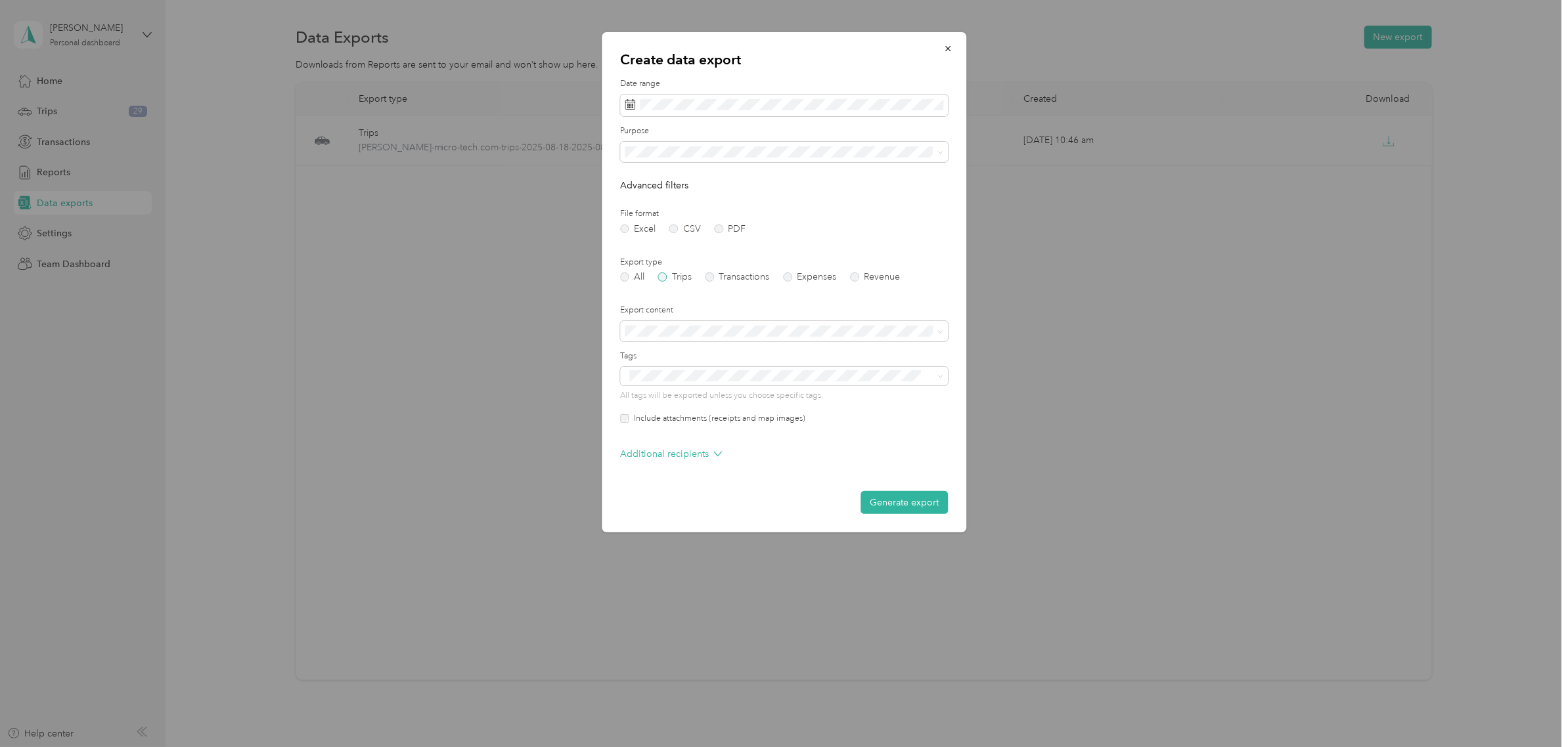
click at [660, 277] on label "Trips" at bounding box center [674, 276] width 33 height 9
click at [889, 499] on button "Generate export" at bounding box center [904, 502] width 88 height 23
